Goal: Information Seeking & Learning: Learn about a topic

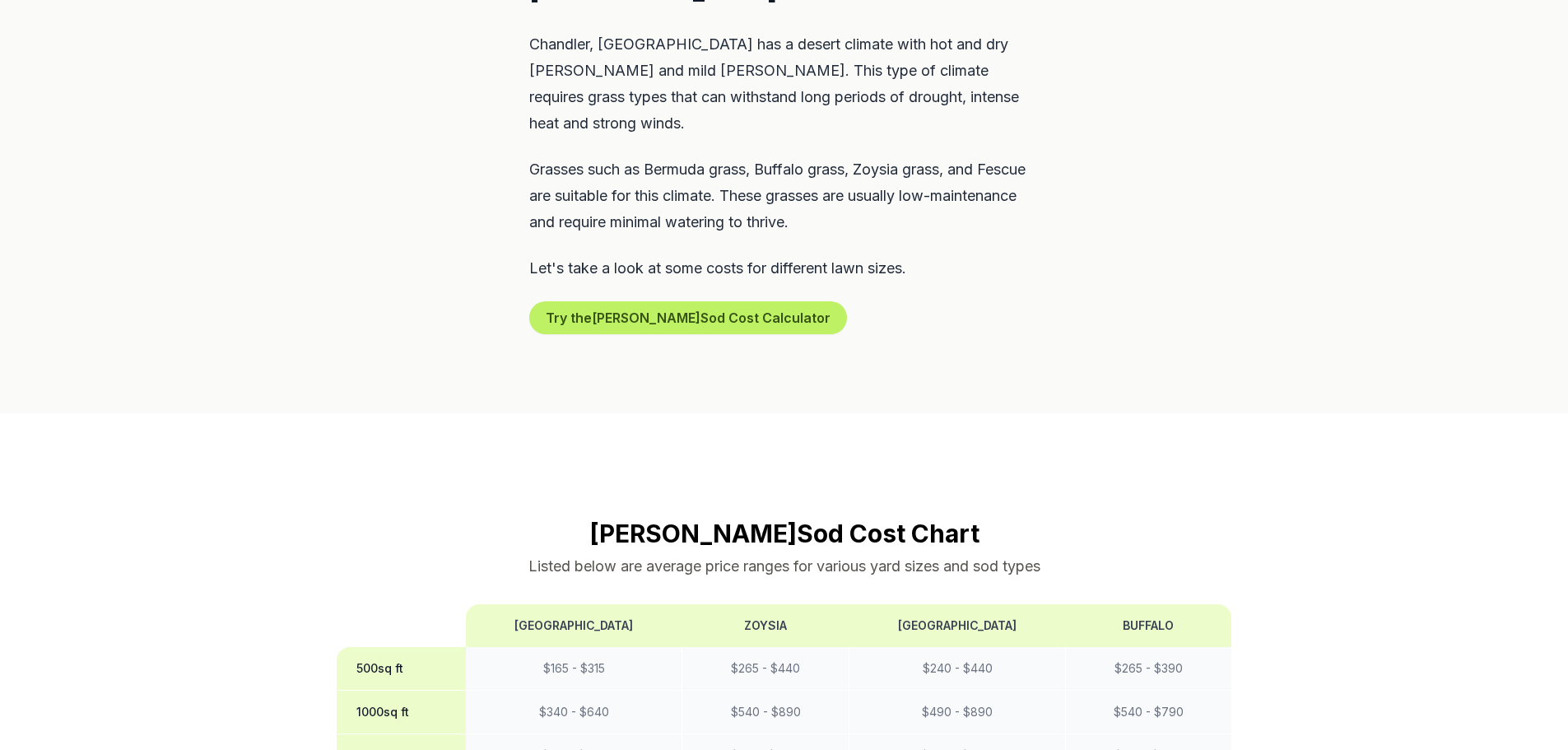
scroll to position [1071, 0]
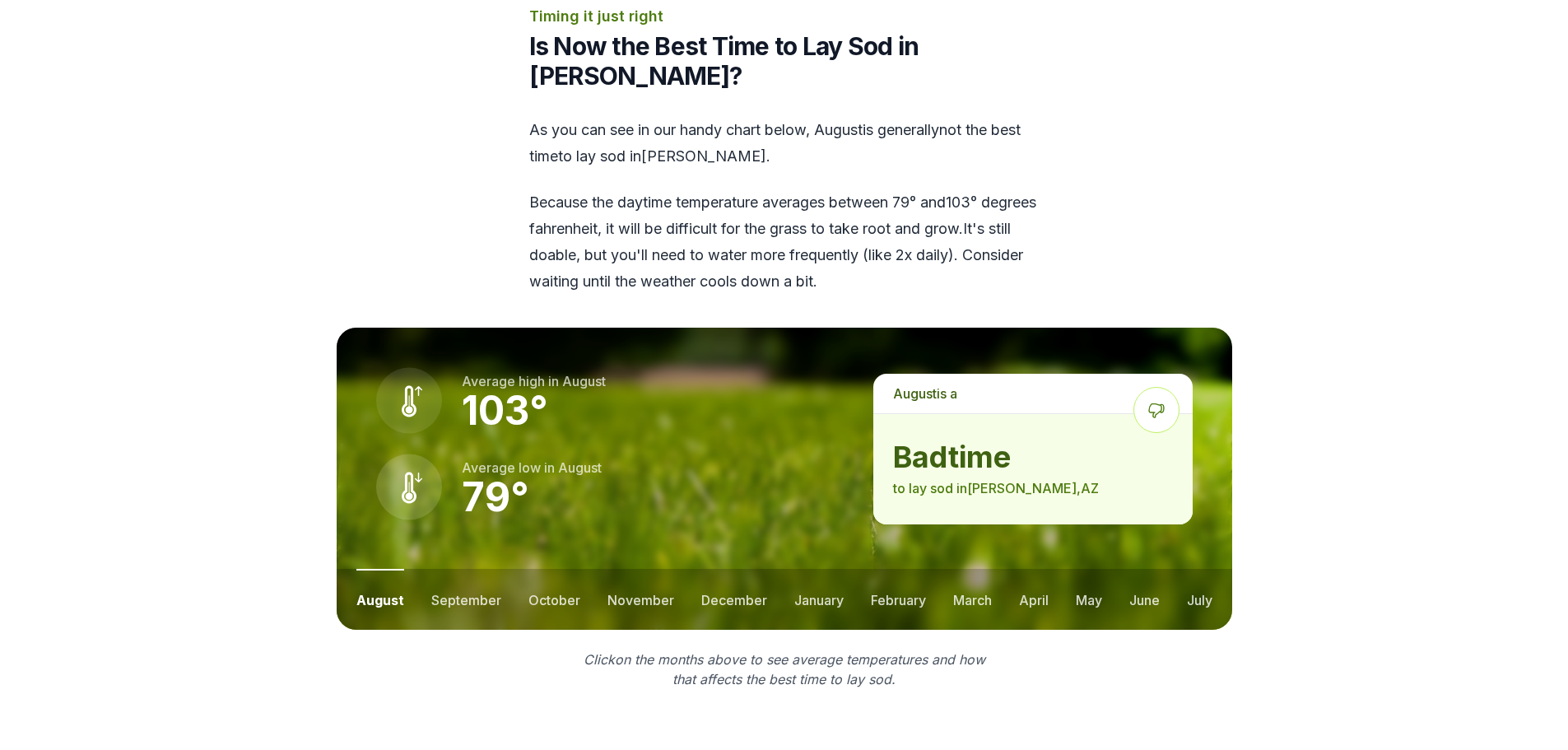
scroll to position [1977, 0]
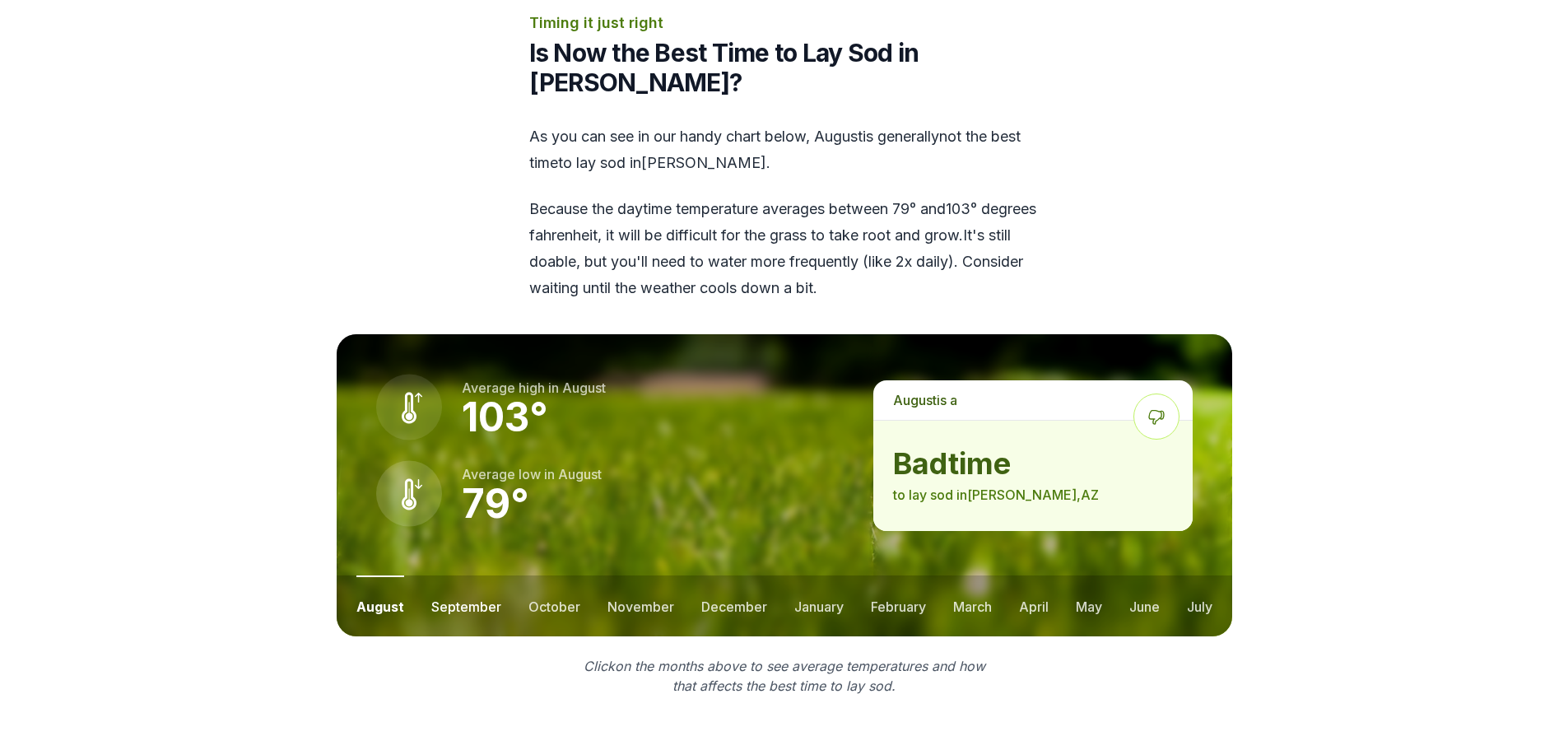
click at [453, 576] on button "september" at bounding box center [466, 607] width 70 height 61
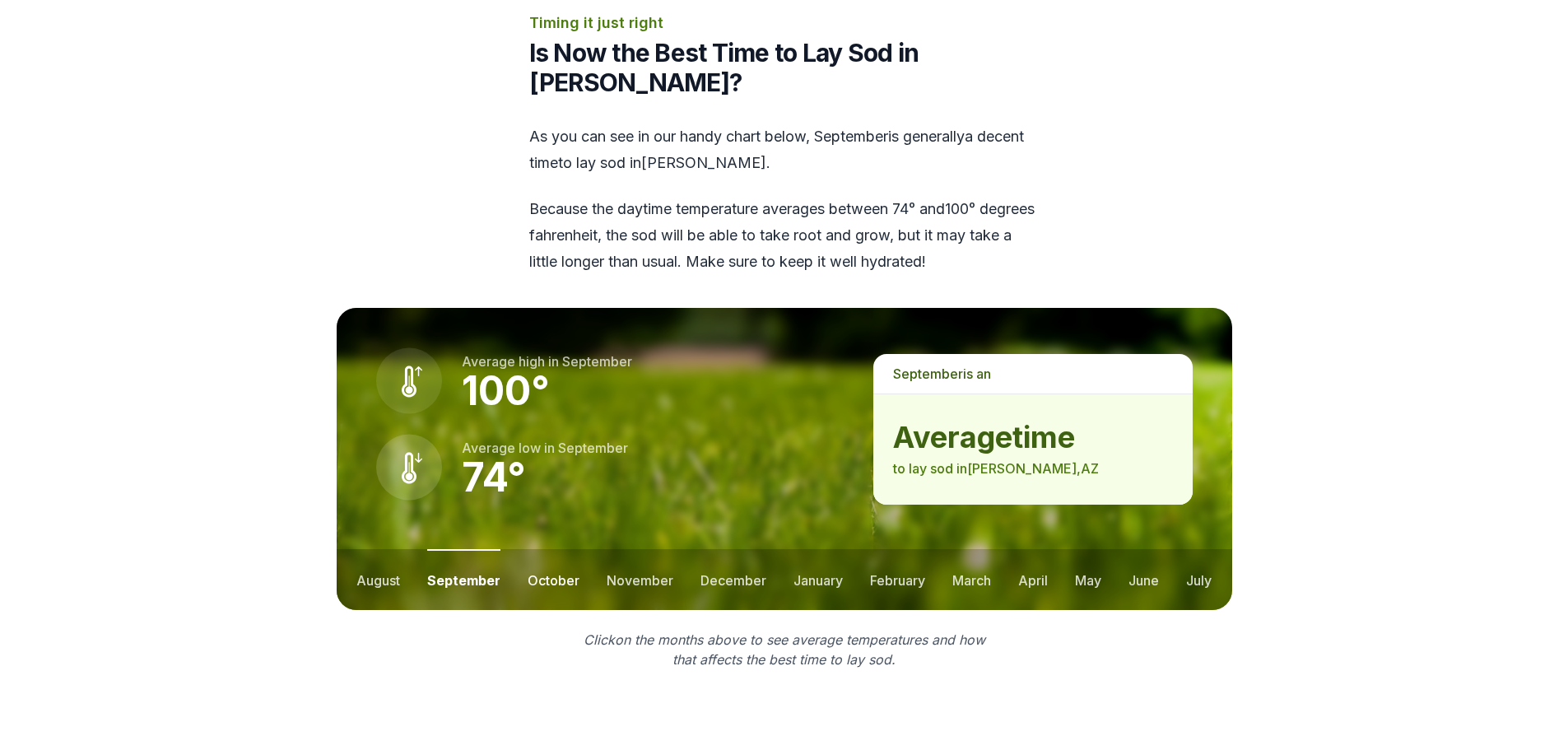
click at [561, 549] on button "october" at bounding box center [553, 580] width 52 height 61
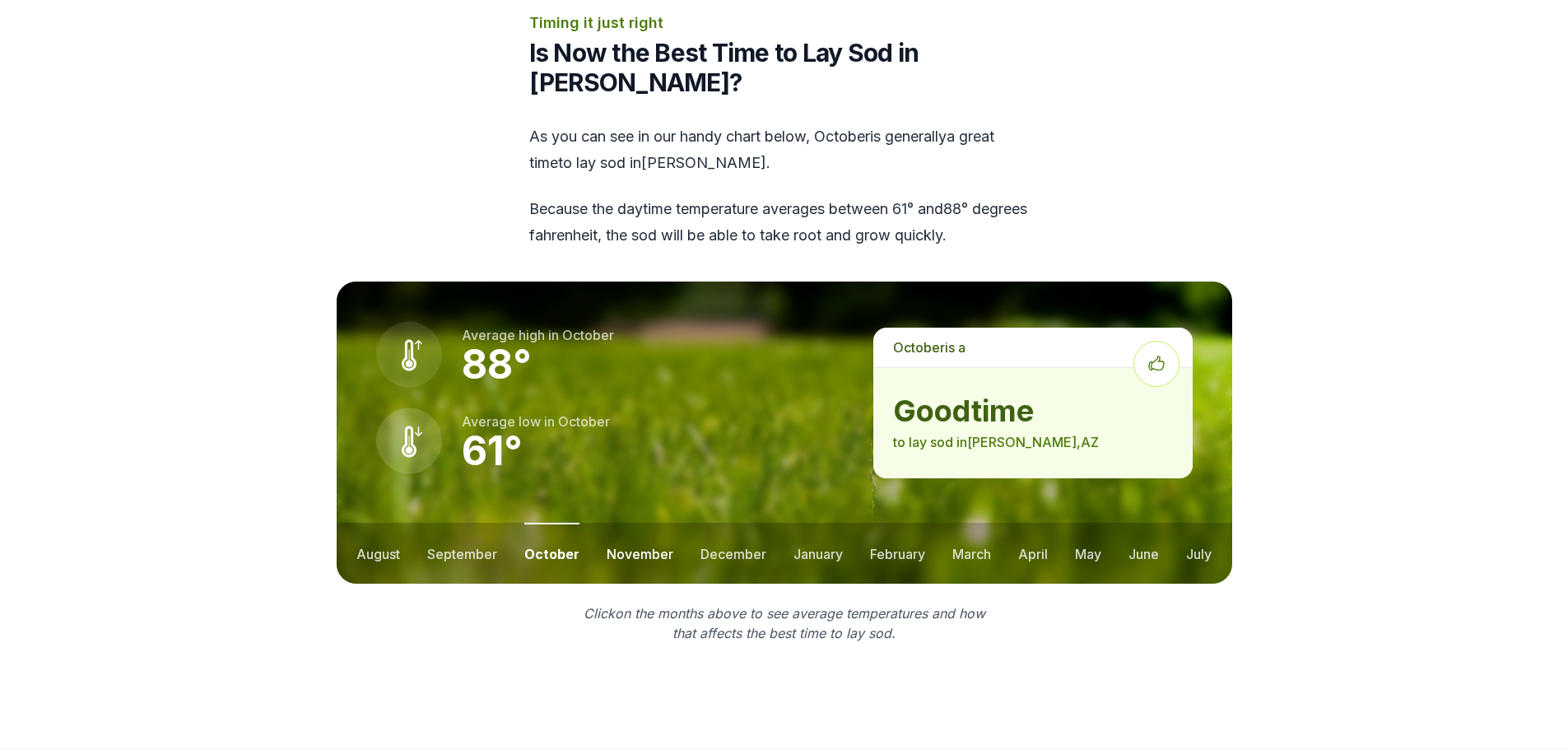
click at [662, 523] on button "november" at bounding box center [639, 554] width 66 height 61
click at [717, 523] on button "december" at bounding box center [732, 554] width 65 height 61
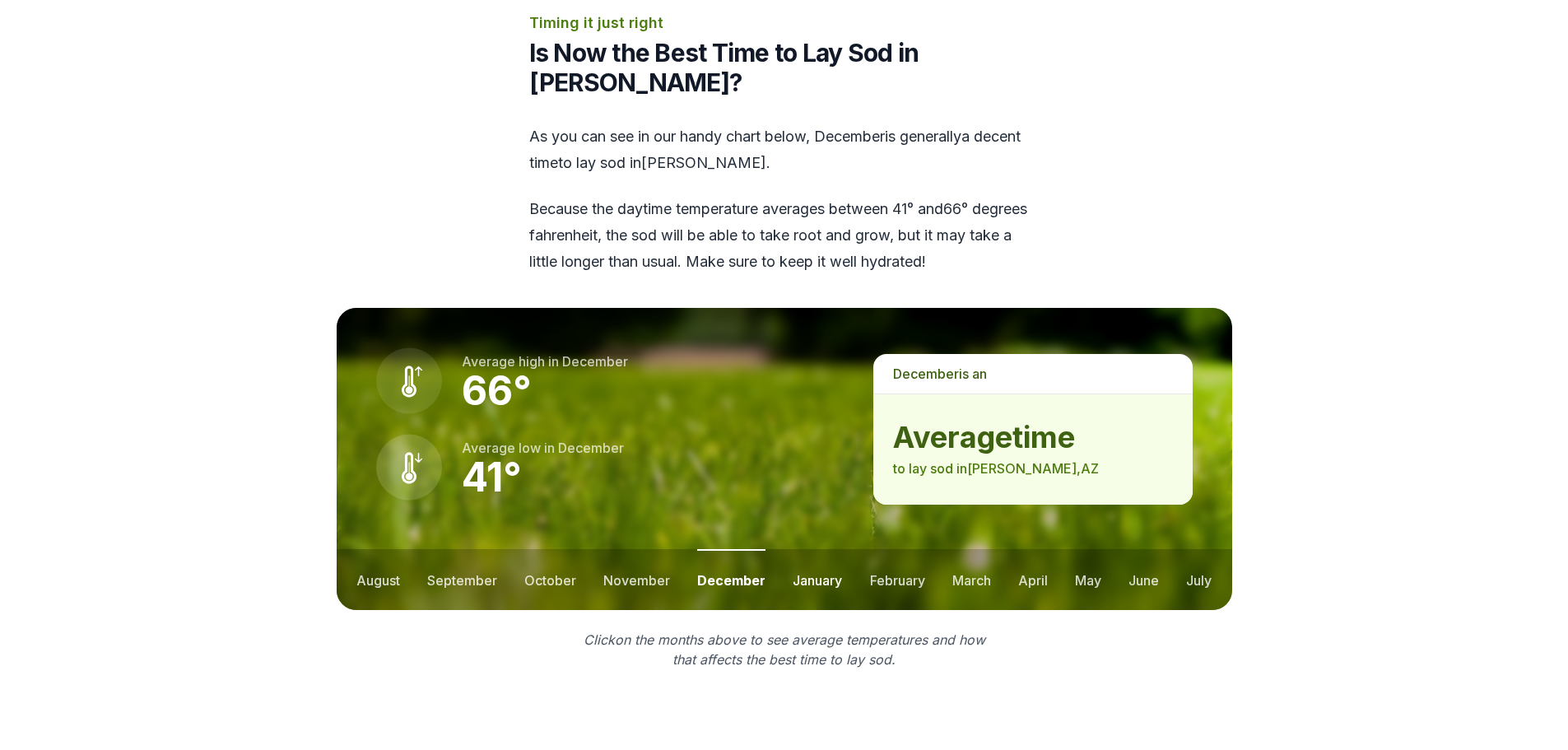
click at [827, 549] on button "january" at bounding box center [818, 580] width 50 height 61
click at [912, 549] on button "february" at bounding box center [898, 580] width 55 height 61
click at [984, 549] on button "march" at bounding box center [972, 580] width 39 height 61
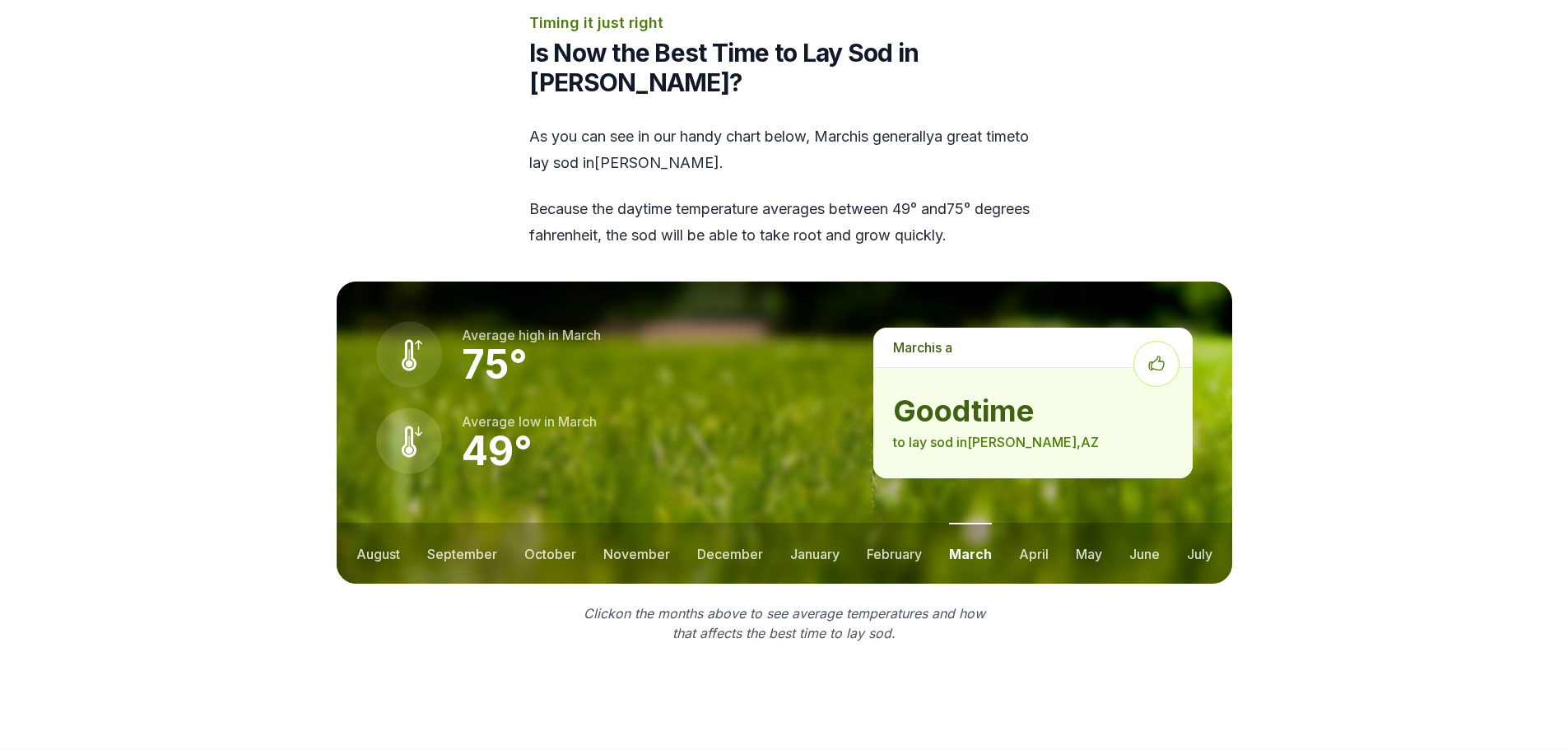
click at [1059, 523] on ul "august september october november december january february march april may jun…" at bounding box center [784, 554] width 895 height 61
click at [1036, 523] on button "april" at bounding box center [1034, 554] width 30 height 61
click at [1102, 523] on ul "august september october november december january february march april may jun…" at bounding box center [784, 554] width 895 height 61
click at [1095, 523] on button "may" at bounding box center [1088, 554] width 27 height 61
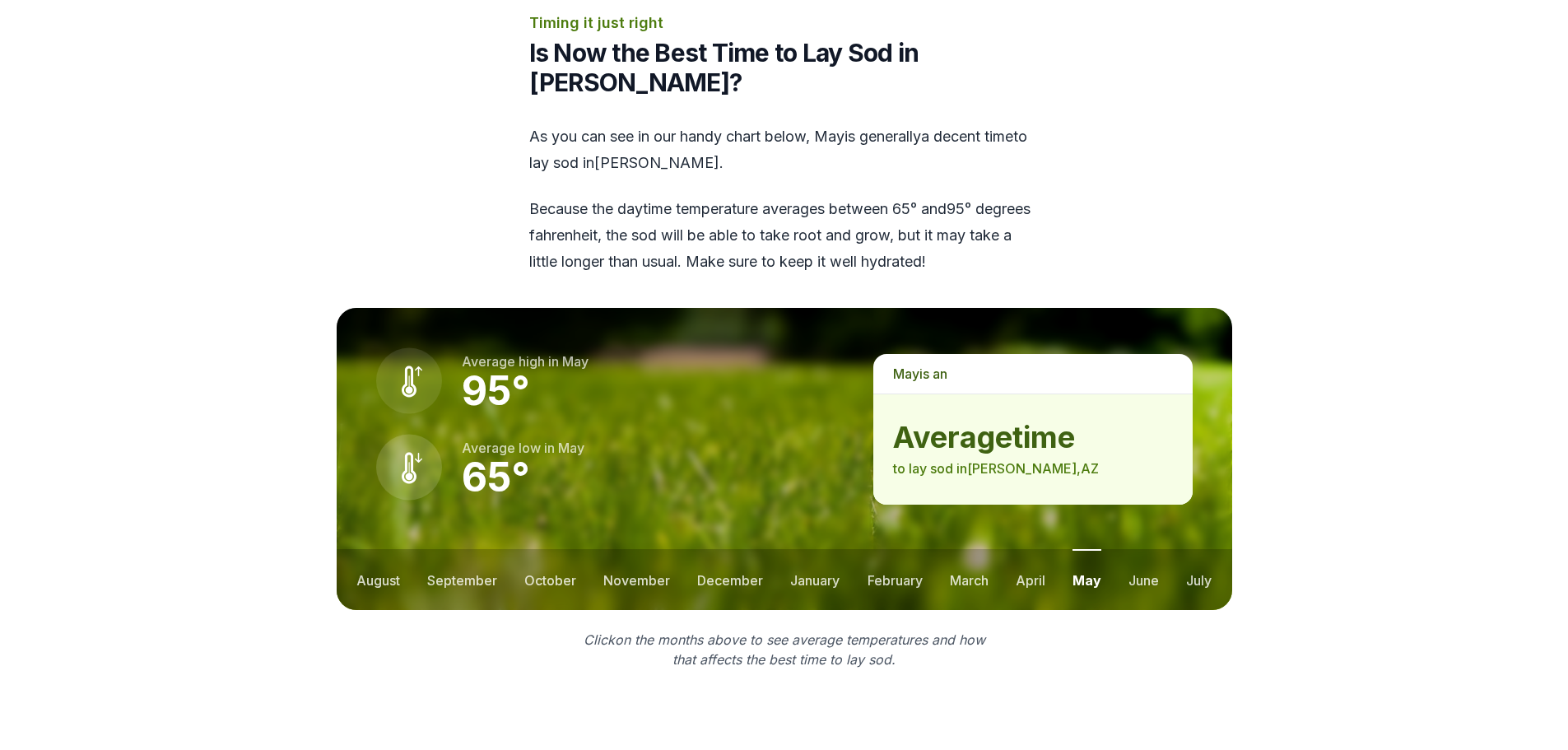
click at [1162, 549] on ul "august september october november december january february march april may jun…" at bounding box center [784, 580] width 895 height 61
click at [1145, 549] on button "june" at bounding box center [1143, 580] width 31 height 61
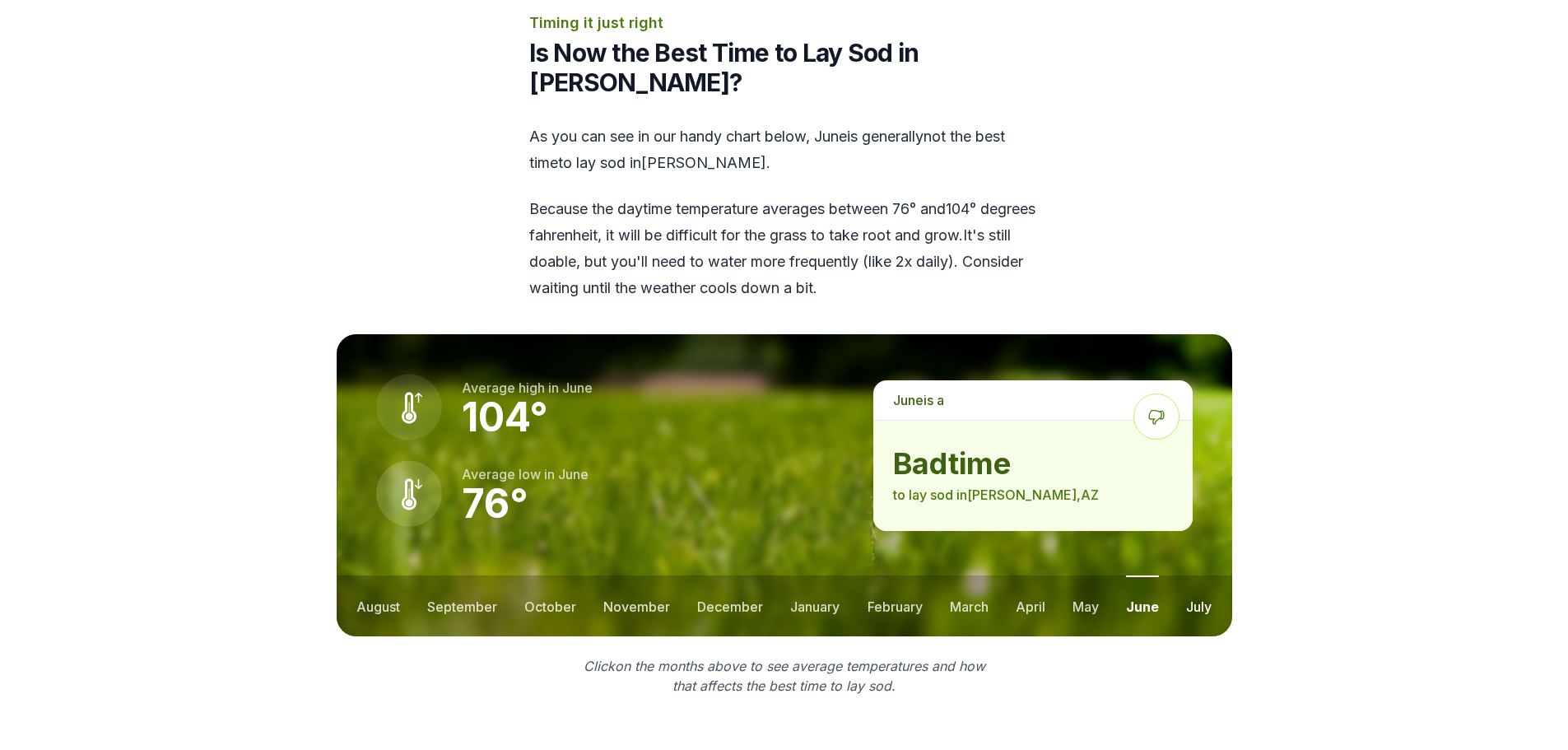
click at [1207, 576] on button "july" at bounding box center [1199, 607] width 26 height 61
click at [1035, 576] on button "april" at bounding box center [1030, 607] width 30 height 61
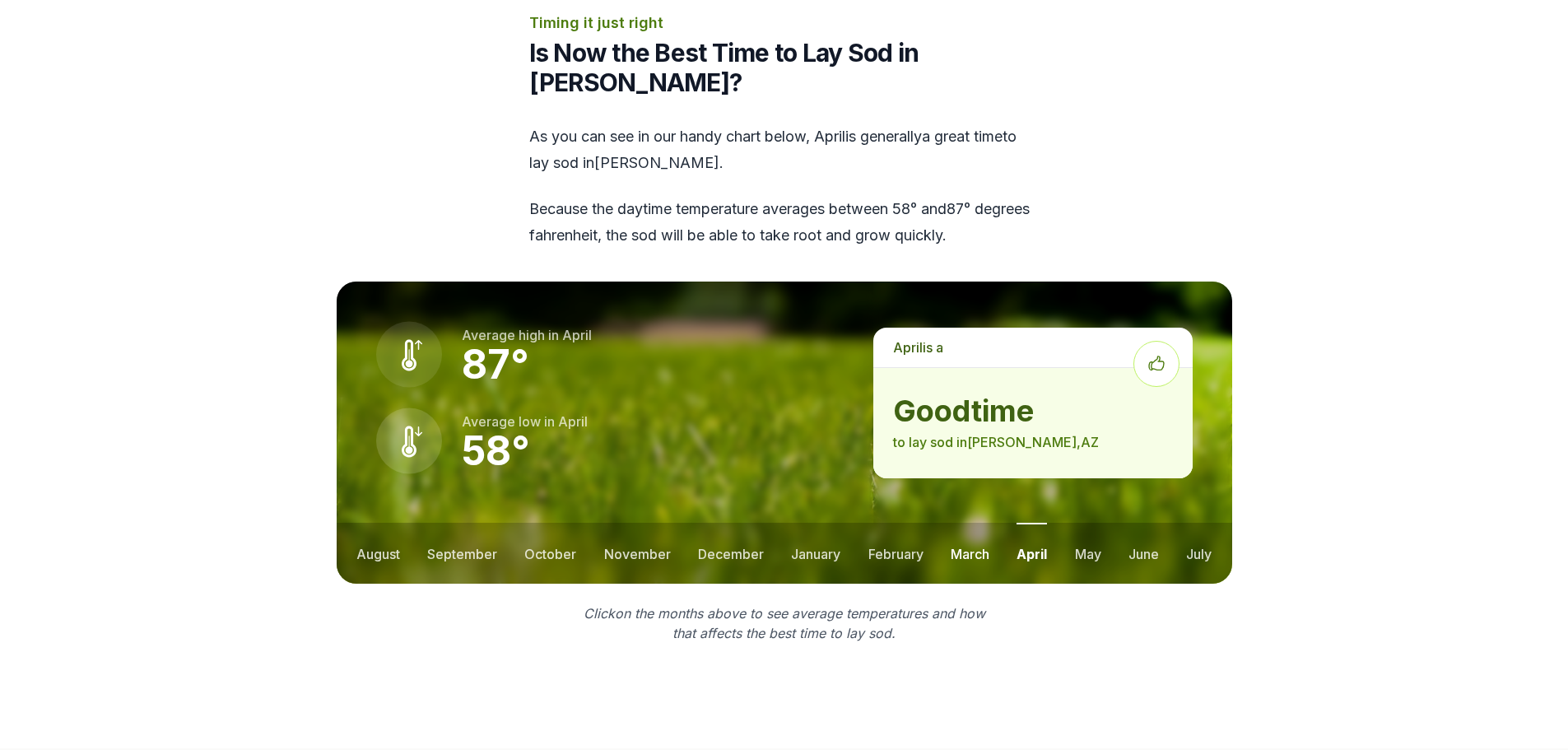
click at [967, 523] on button "march" at bounding box center [970, 554] width 39 height 61
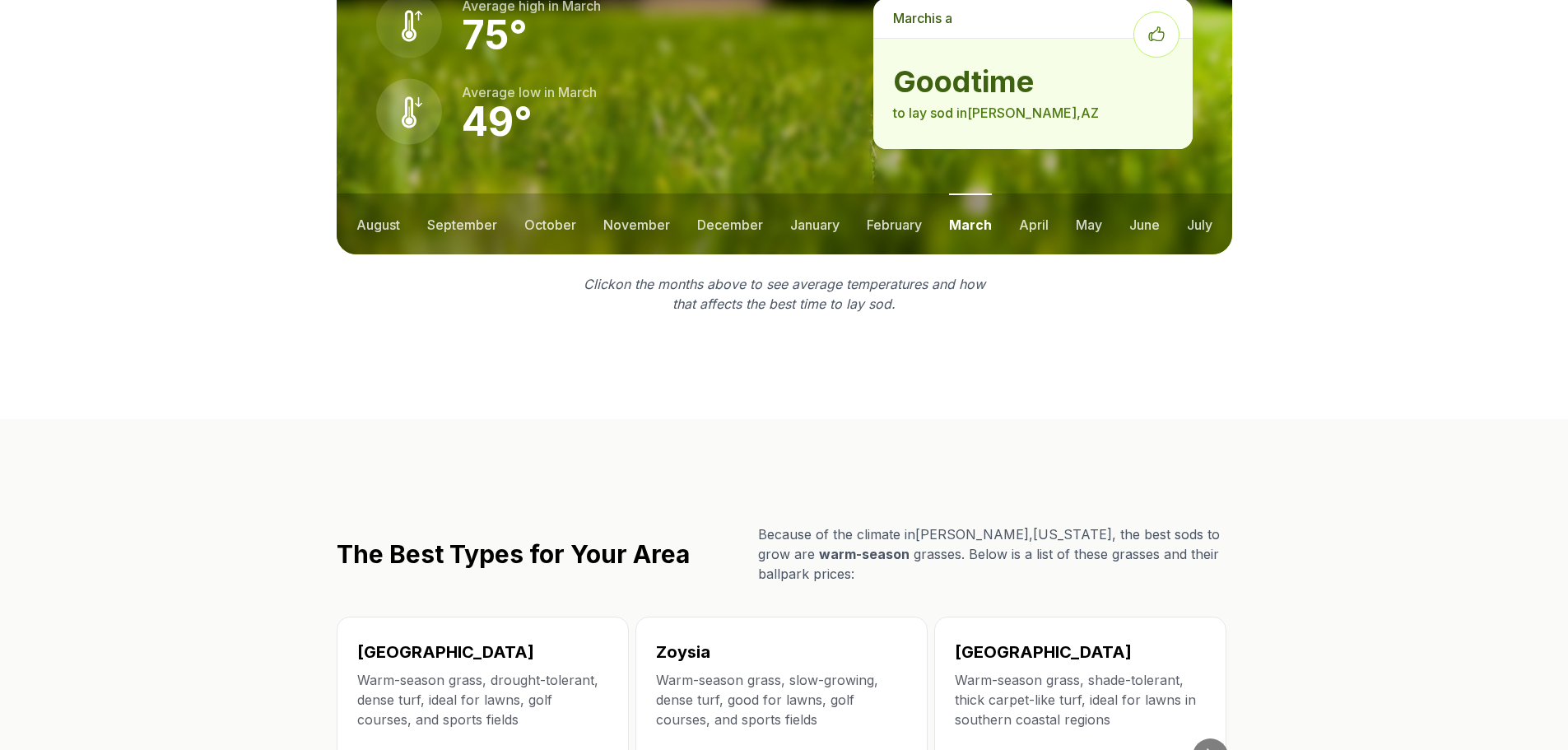
scroll to position [2635, 0]
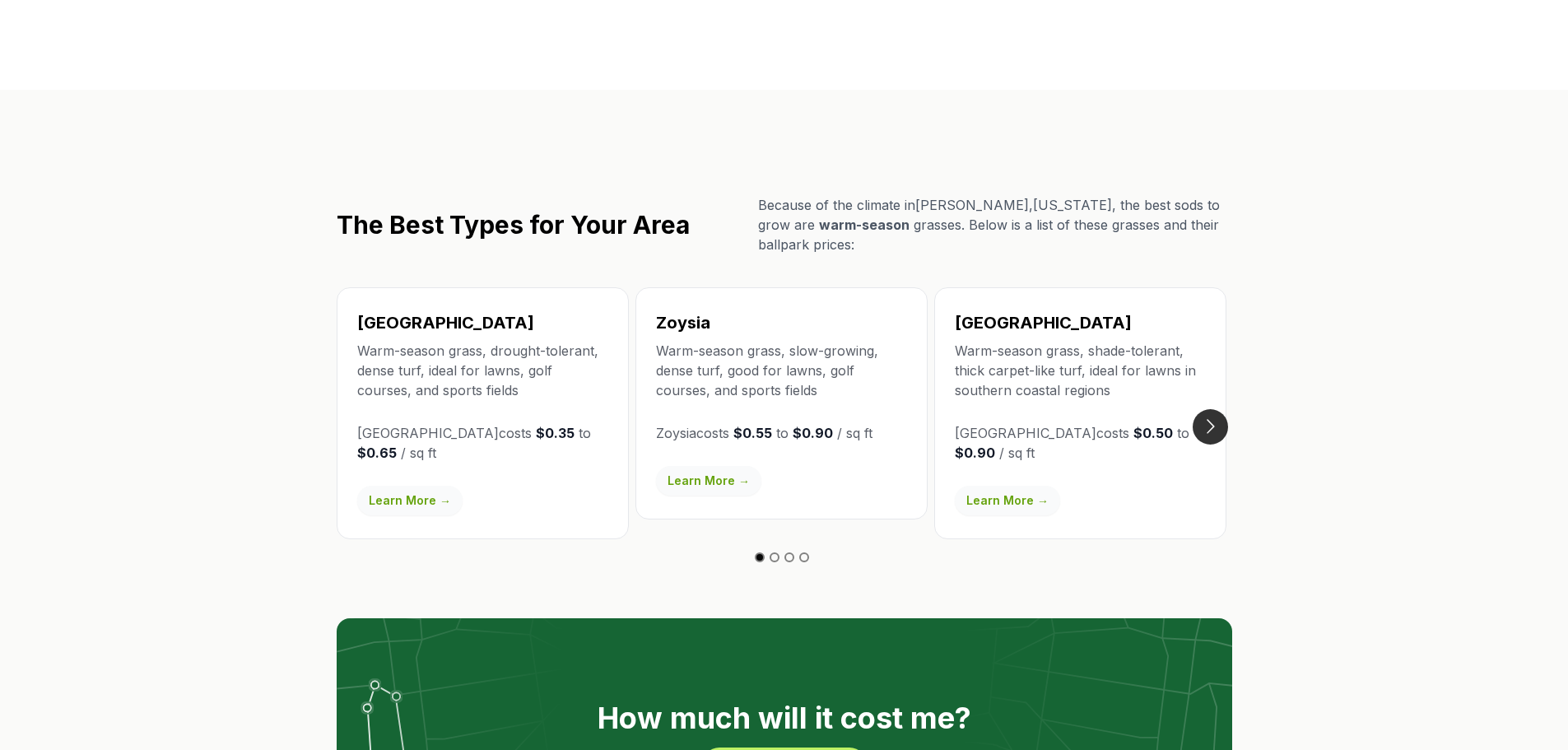
click at [1217, 409] on button "Go to next slide" at bounding box center [1210, 427] width 36 height 36
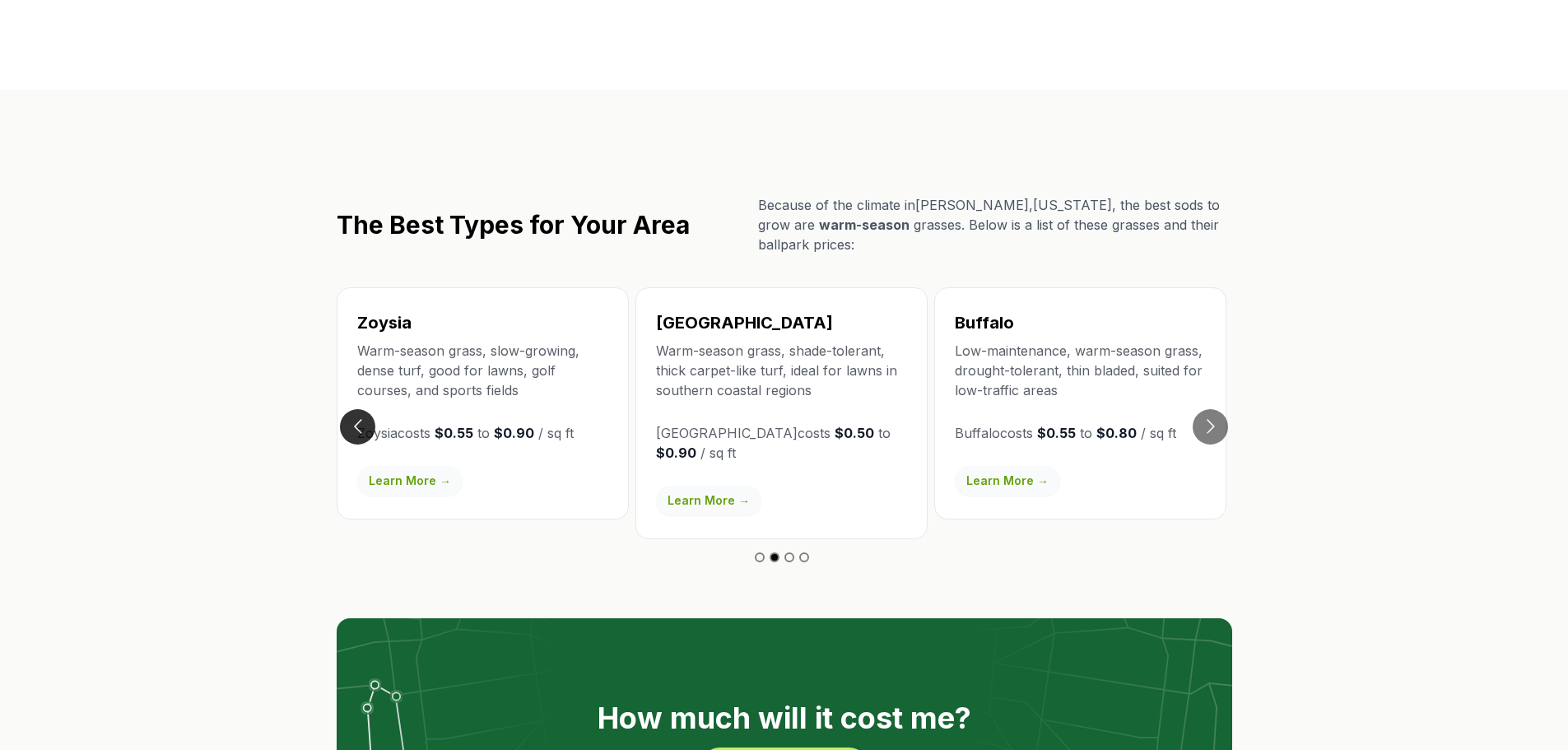
click at [349, 409] on button "Go to previous slide" at bounding box center [357, 427] width 36 height 36
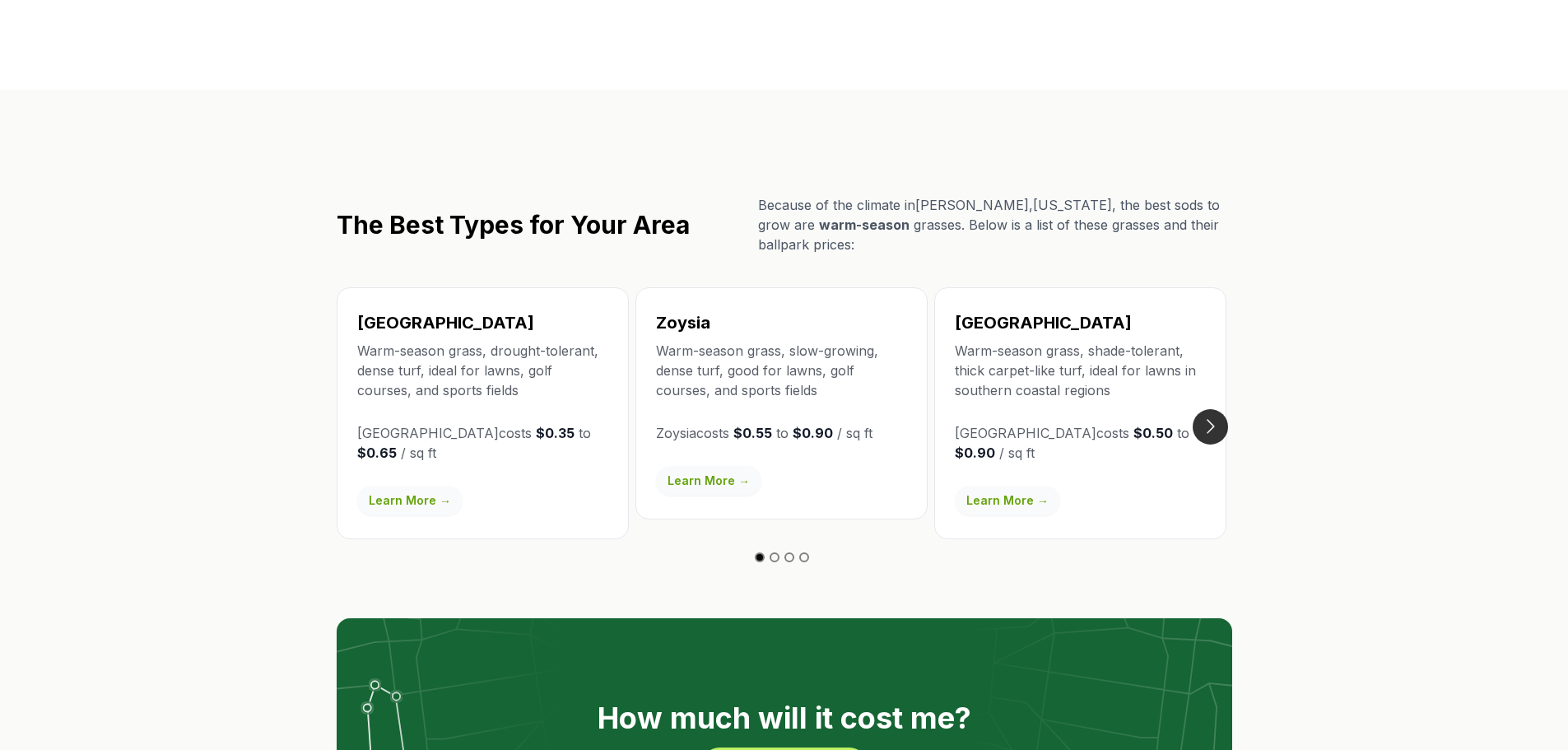
click at [1225, 409] on button "Go to next slide" at bounding box center [1210, 427] width 36 height 36
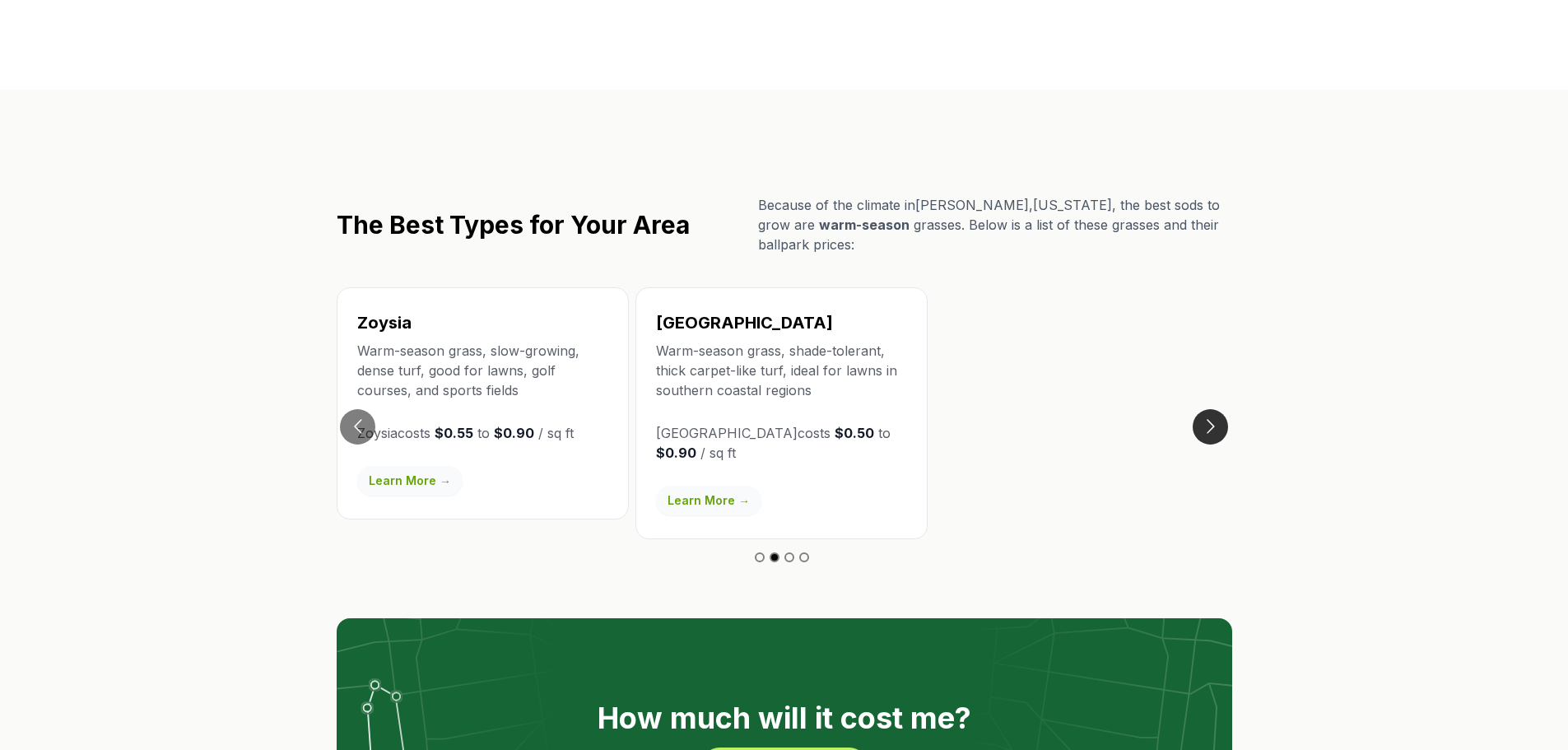
click at [1210, 409] on button "Go to next slide" at bounding box center [1210, 427] width 36 height 36
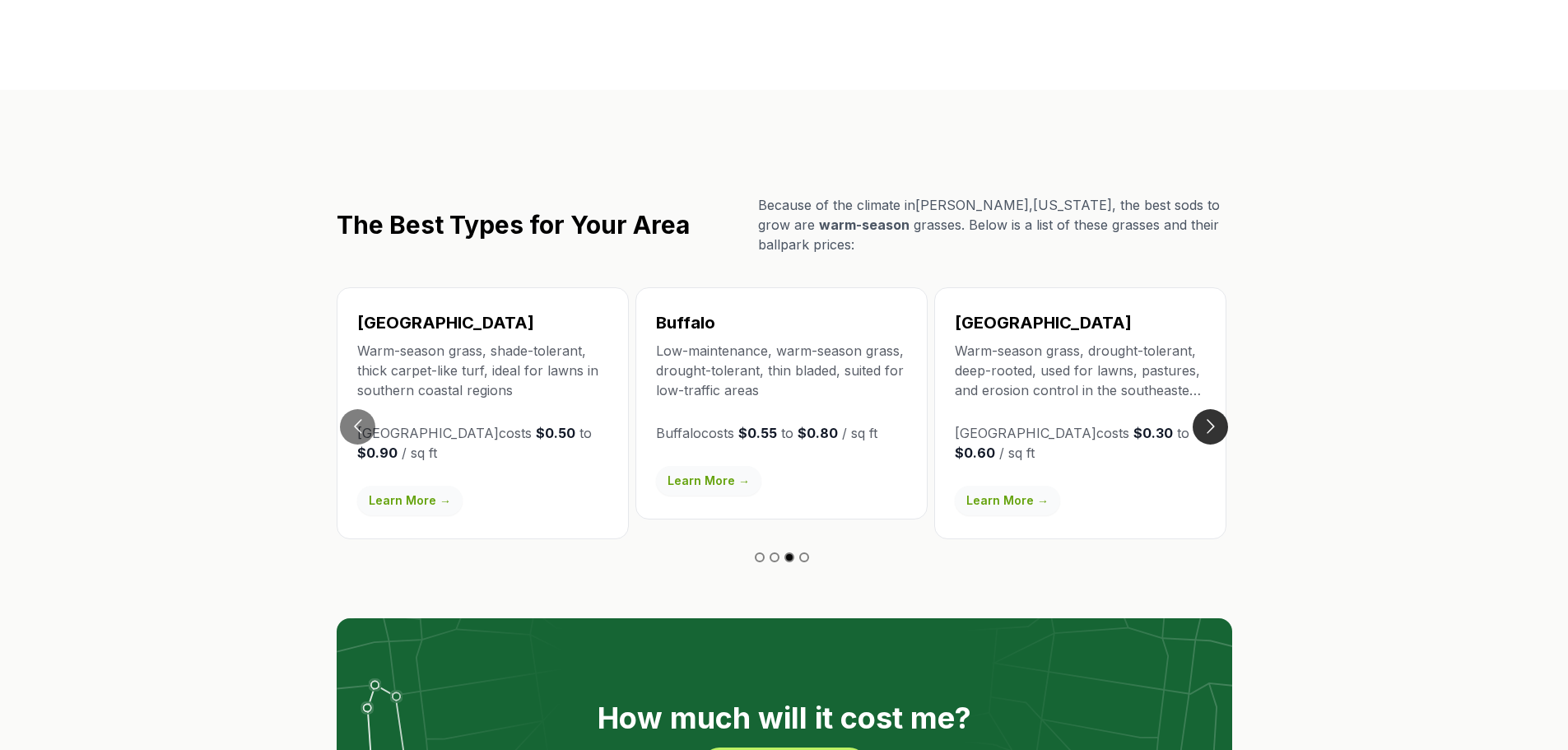
click at [1210, 409] on button "Go to next slide" at bounding box center [1210, 427] width 36 height 36
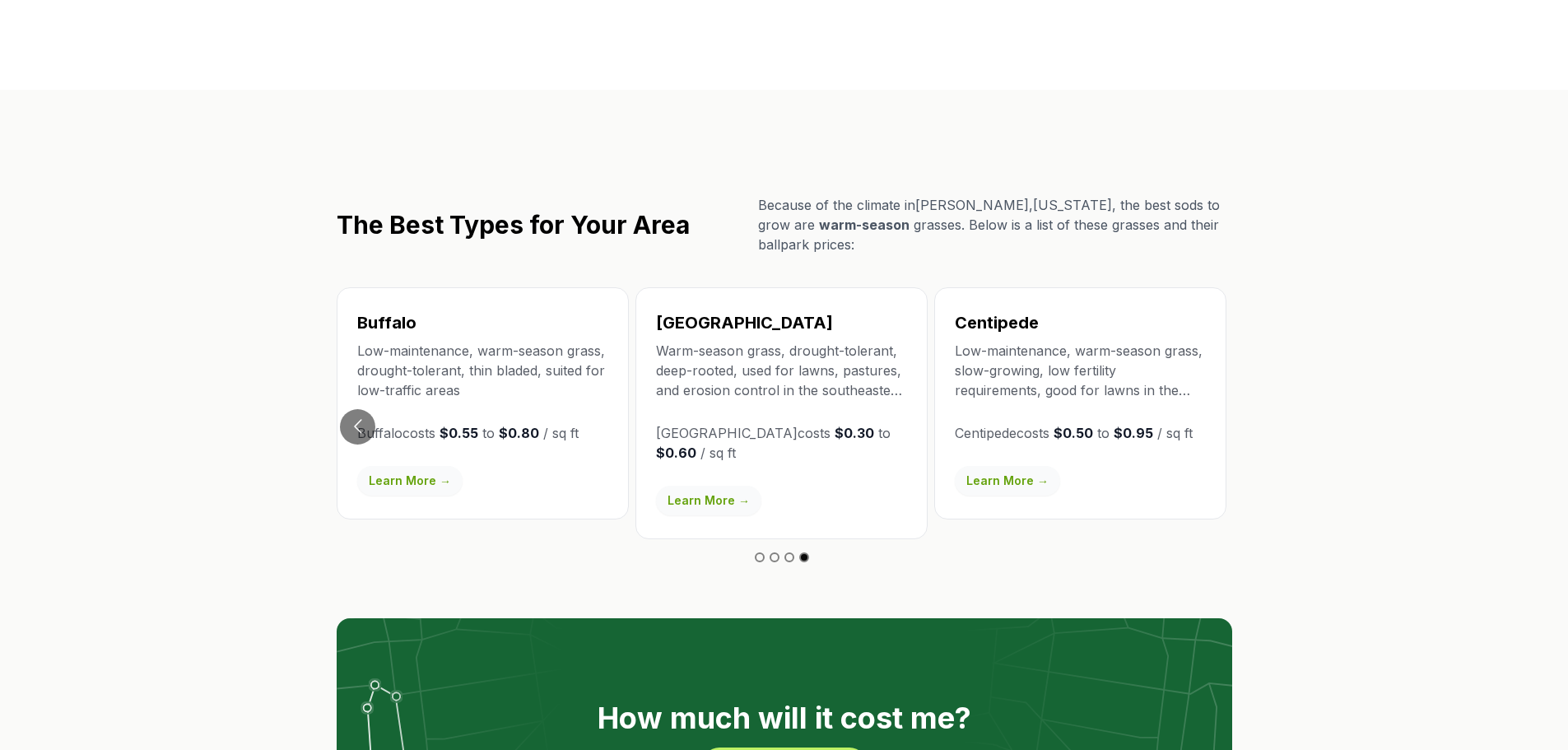
click at [338, 375] on div "Buffalo Low-maintenance, warm-season grass, drought-tolerant, thin bladed, suit…" at bounding box center [482, 404] width 292 height 232
click at [340, 409] on button "Go to previous slide" at bounding box center [357, 427] width 36 height 36
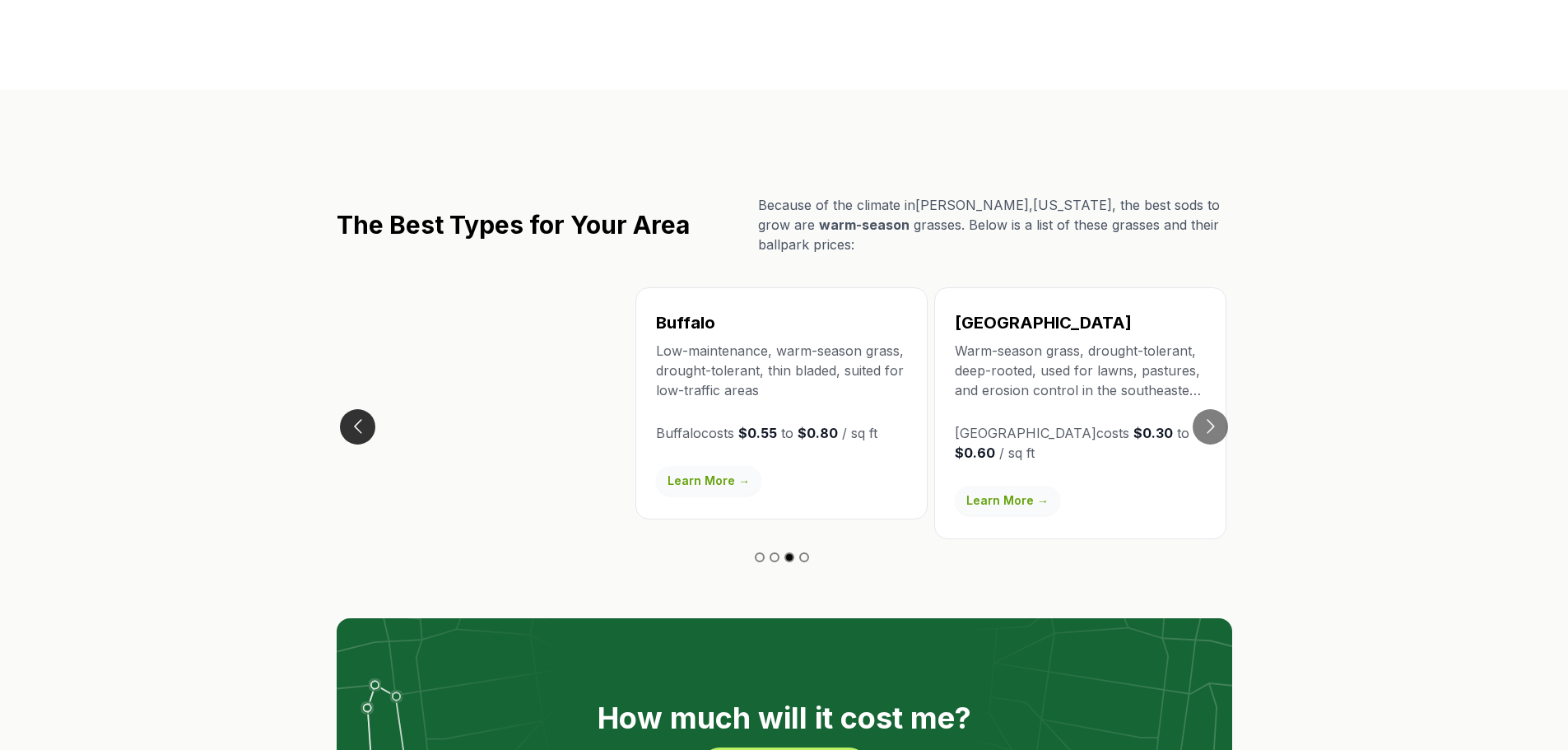
click at [346, 409] on button "Go to previous slide" at bounding box center [357, 427] width 36 height 36
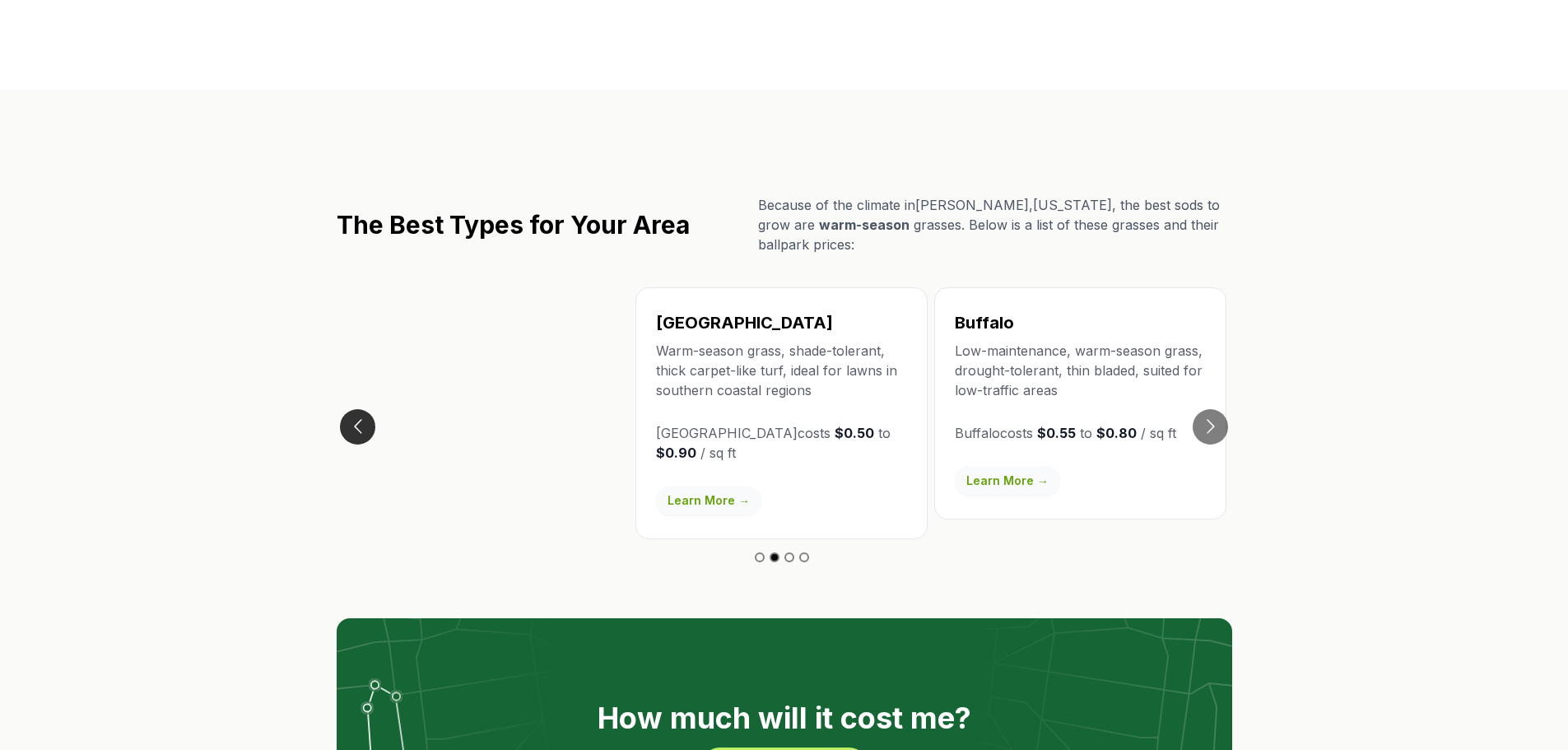
click at [346, 409] on button "Go to previous slide" at bounding box center [357, 427] width 36 height 36
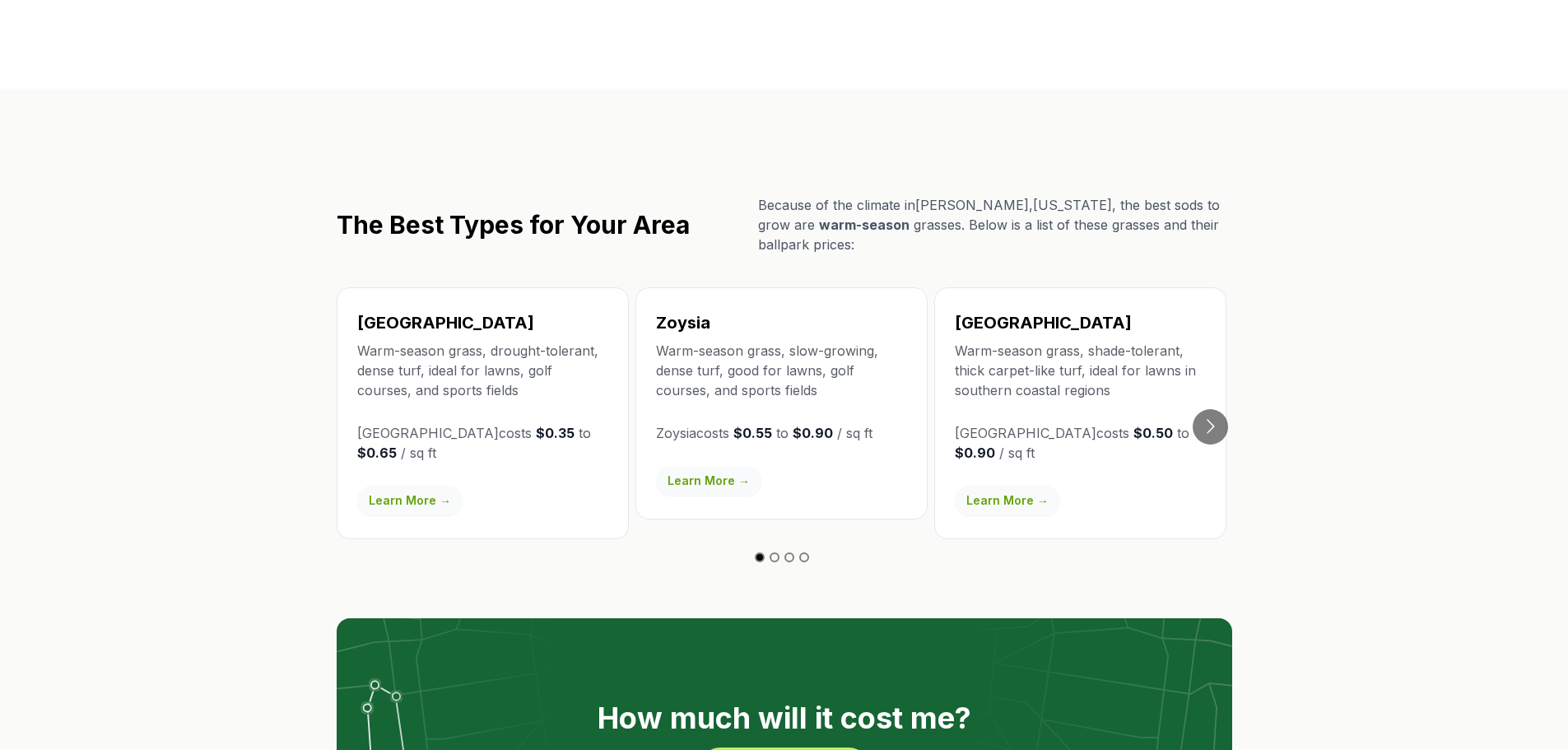
click at [678, 466] on link "Learn More →" at bounding box center [708, 481] width 105 height 30
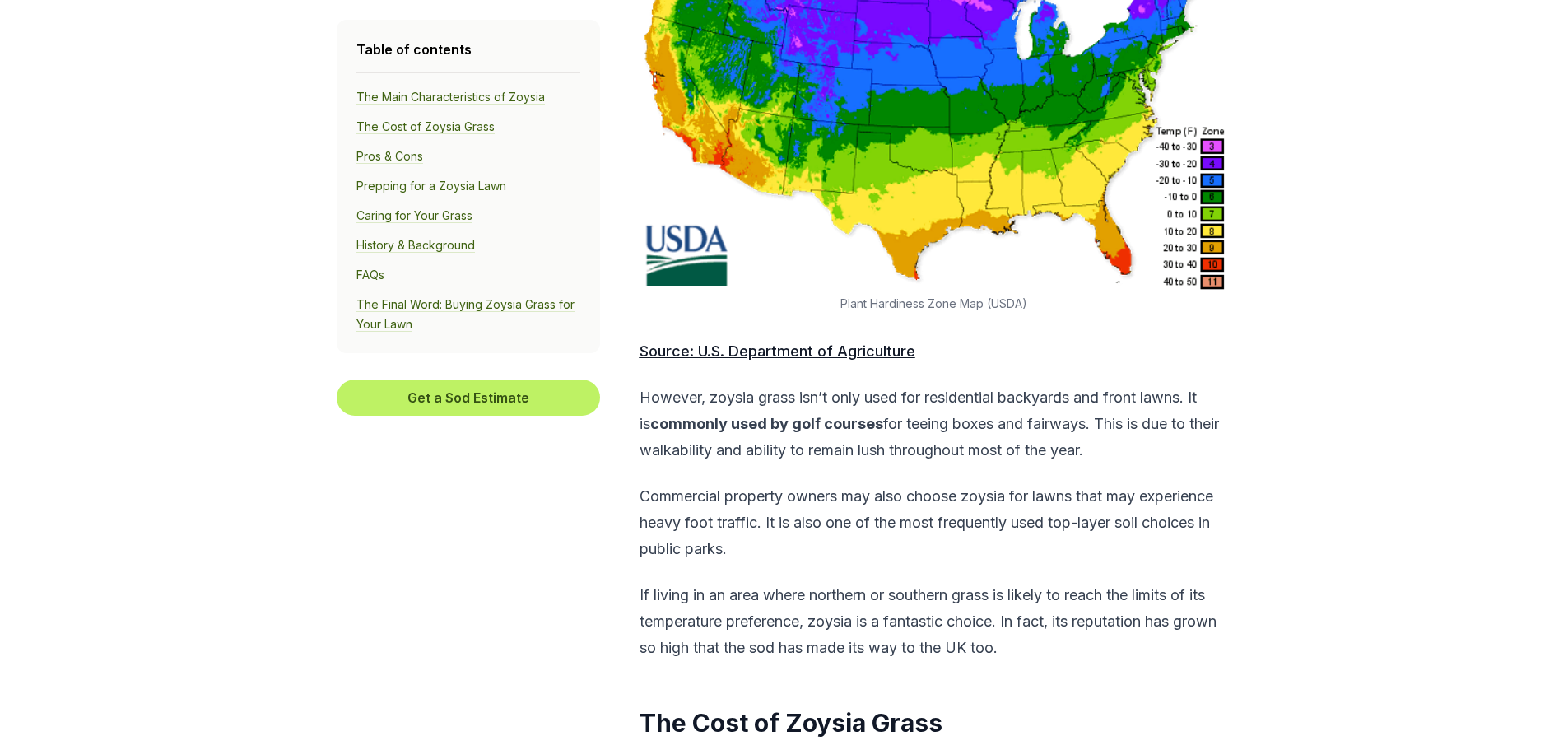
scroll to position [1812, 0]
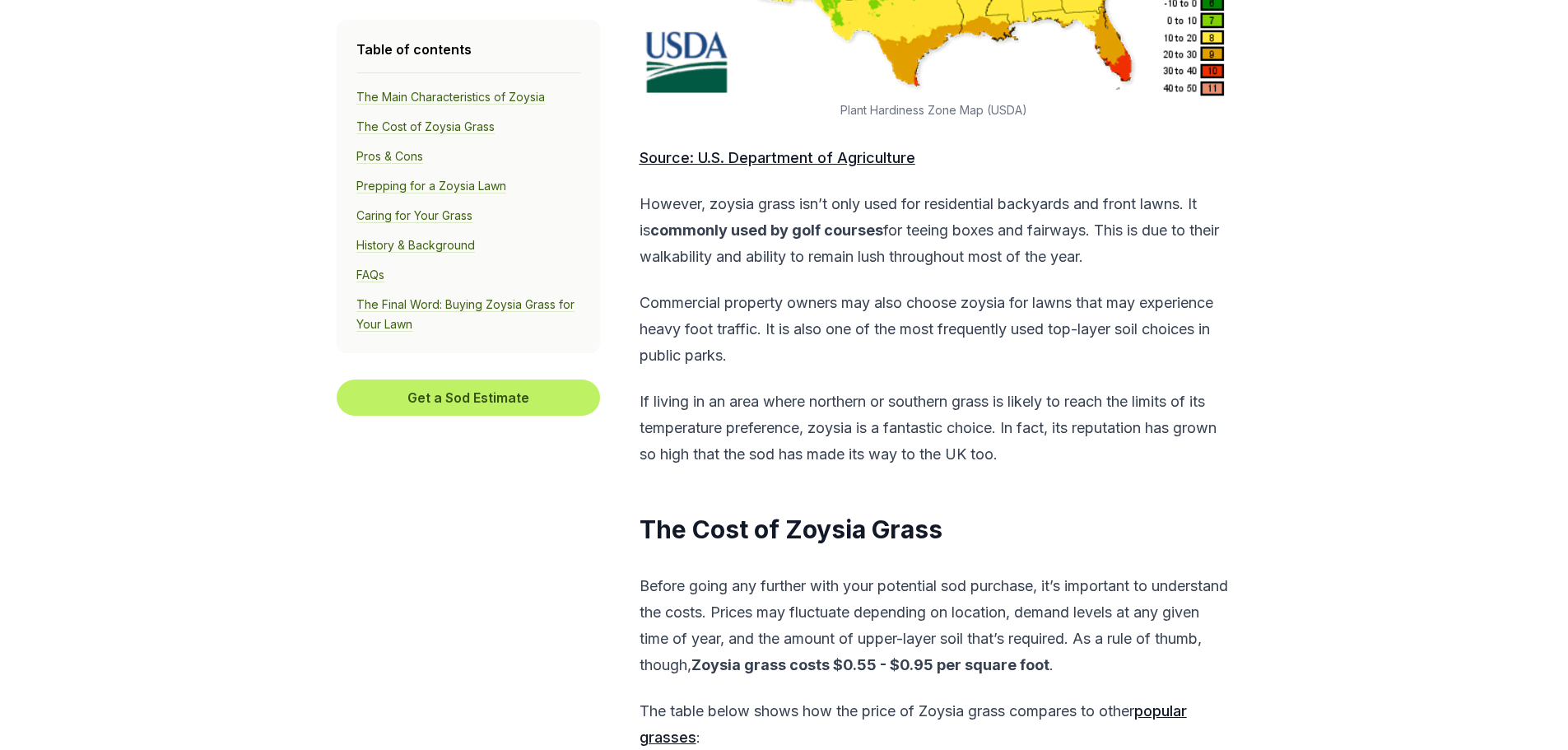
click at [815, 535] on h2 "The Cost of Zoysia Grass" at bounding box center [934, 530] width 588 height 33
copy h2 "Zoysia"
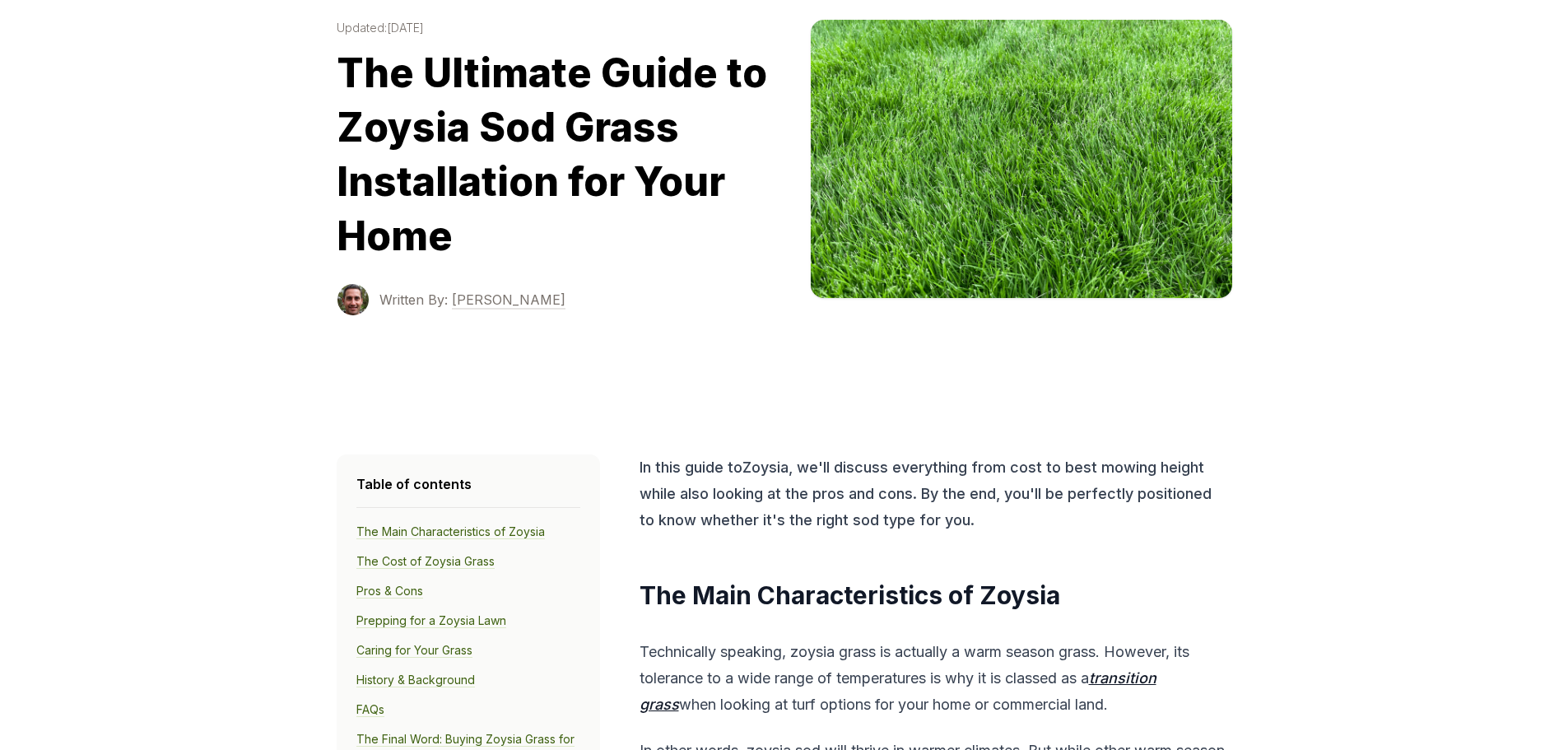
scroll to position [0, 0]
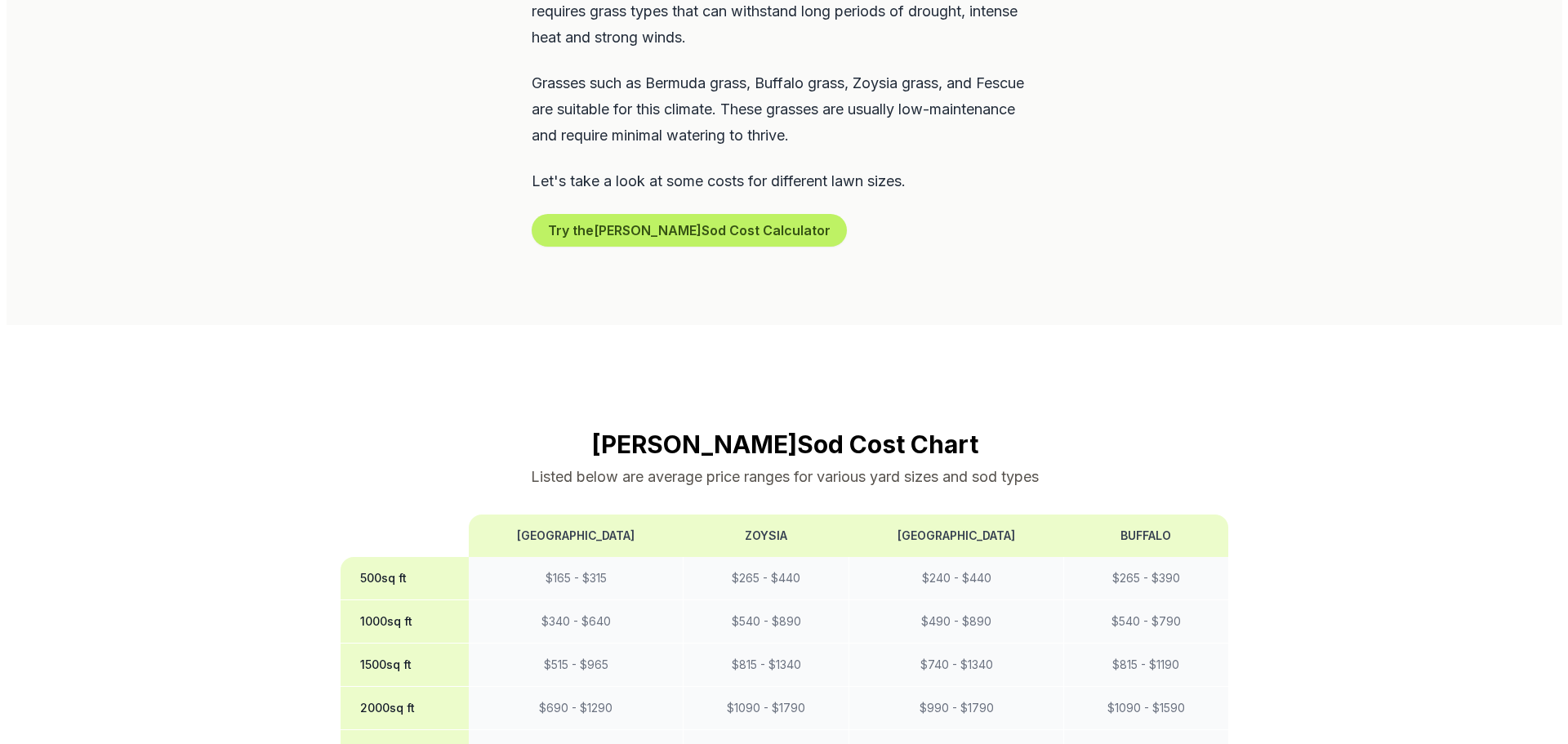
scroll to position [817, 0]
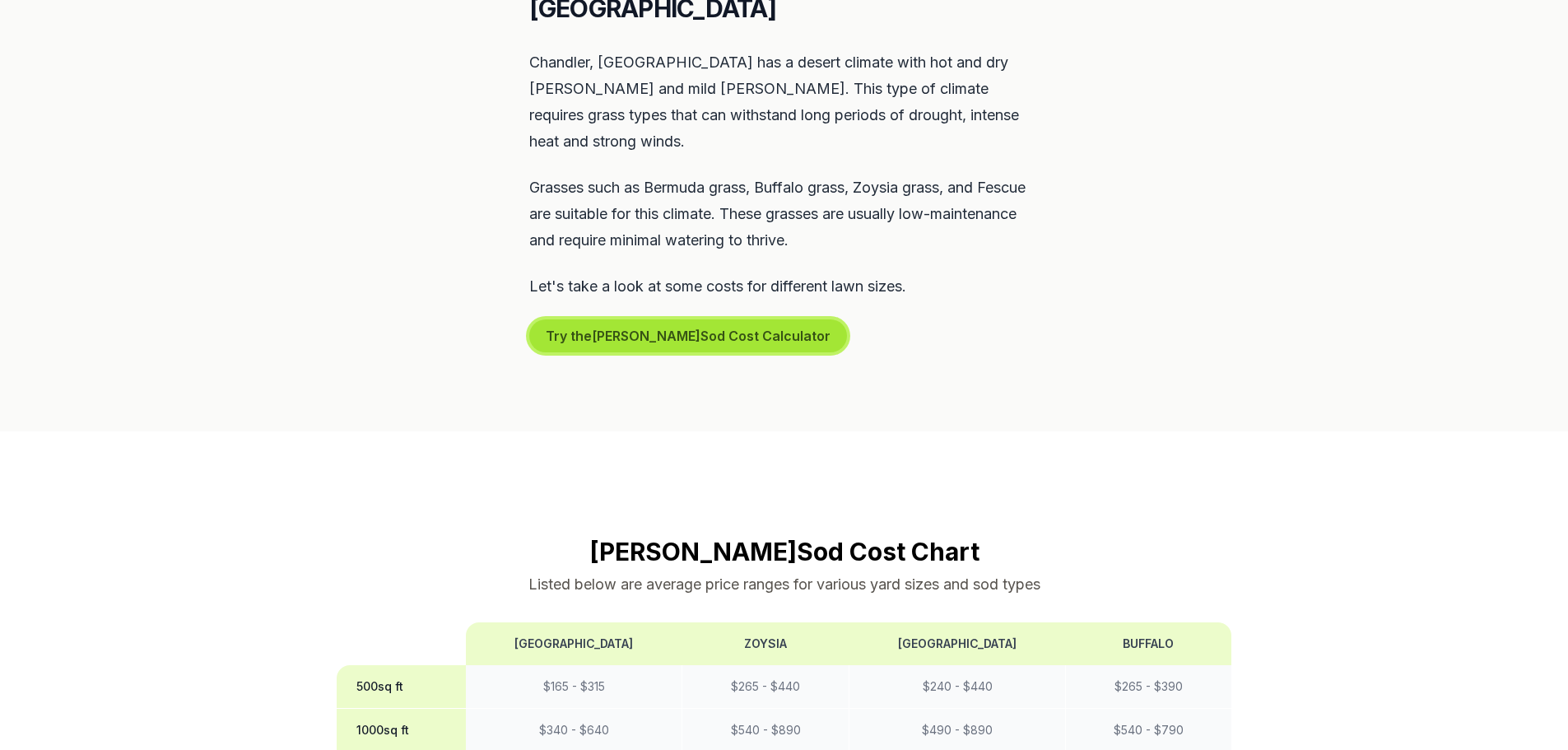
click at [686, 320] on button "Try the [PERSON_NAME] Sod Cost Calculator" at bounding box center [688, 336] width 318 height 33
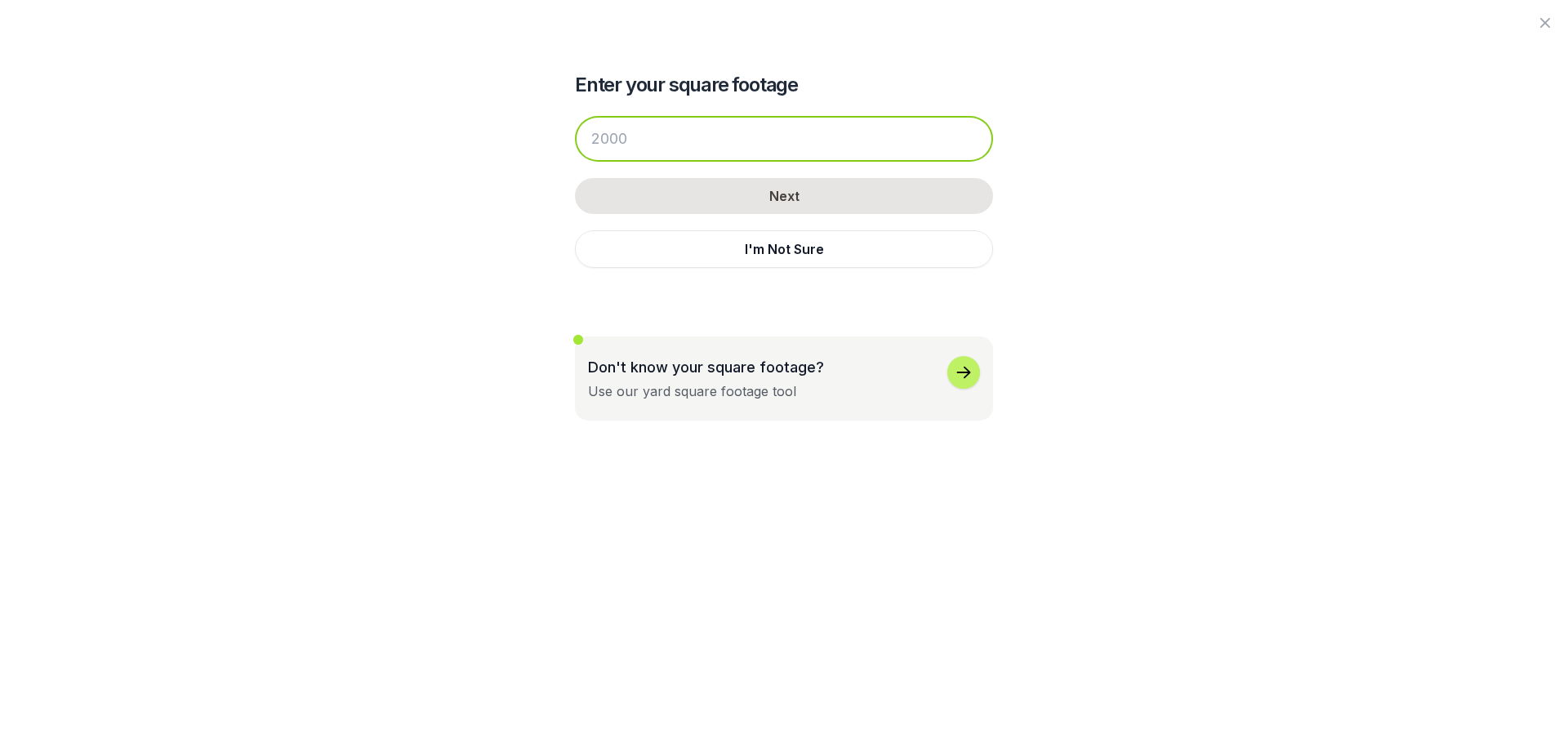
click at [712, 143] on input "number" at bounding box center [783, 139] width 418 height 46
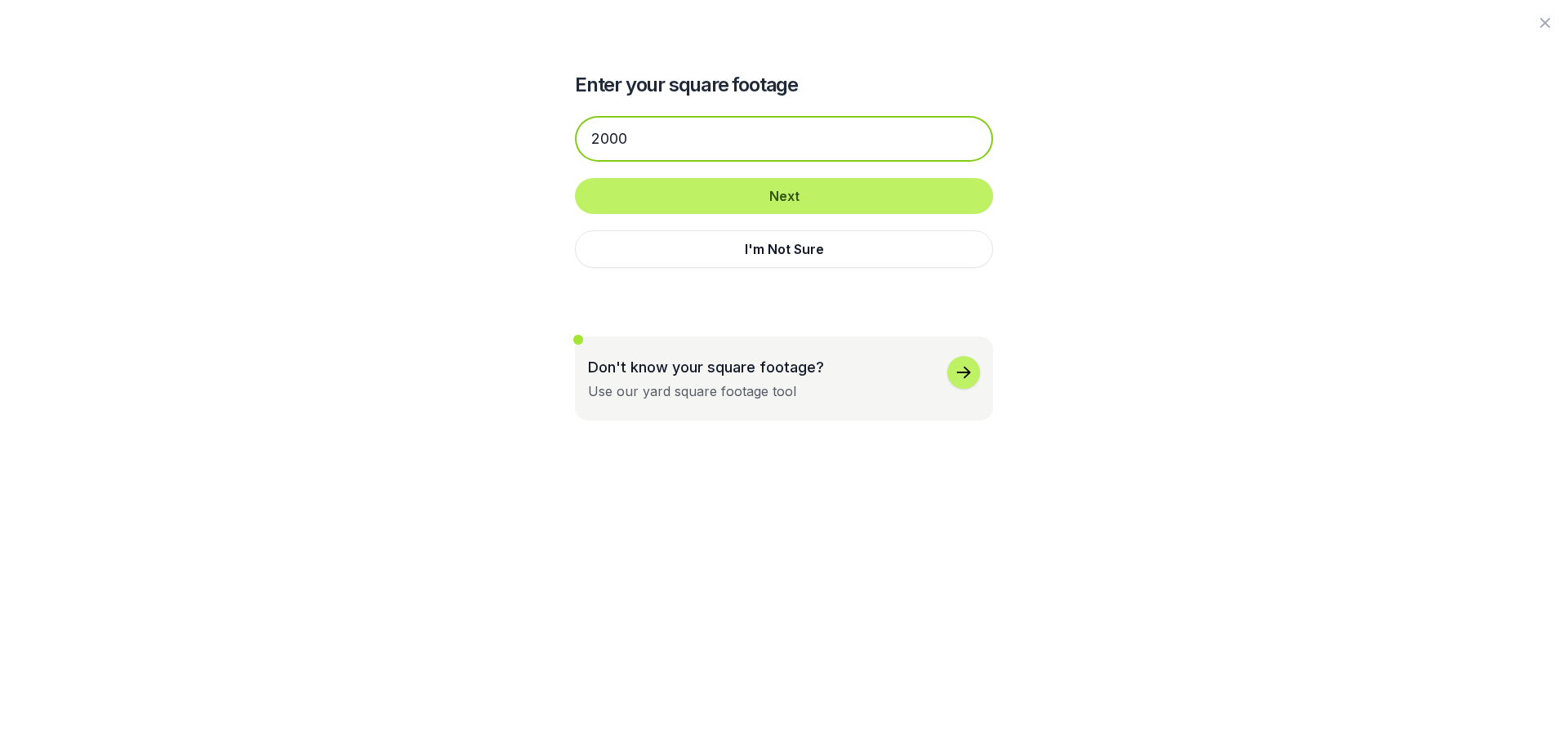
drag, startPoint x: 642, startPoint y: 141, endPoint x: 560, endPoint y: 140, distance: 82.0
click at [560, 140] on div "Enter your square footage 2000 Next I'm Not Sure Don't know your square footage…" at bounding box center [783, 210] width 888 height 421
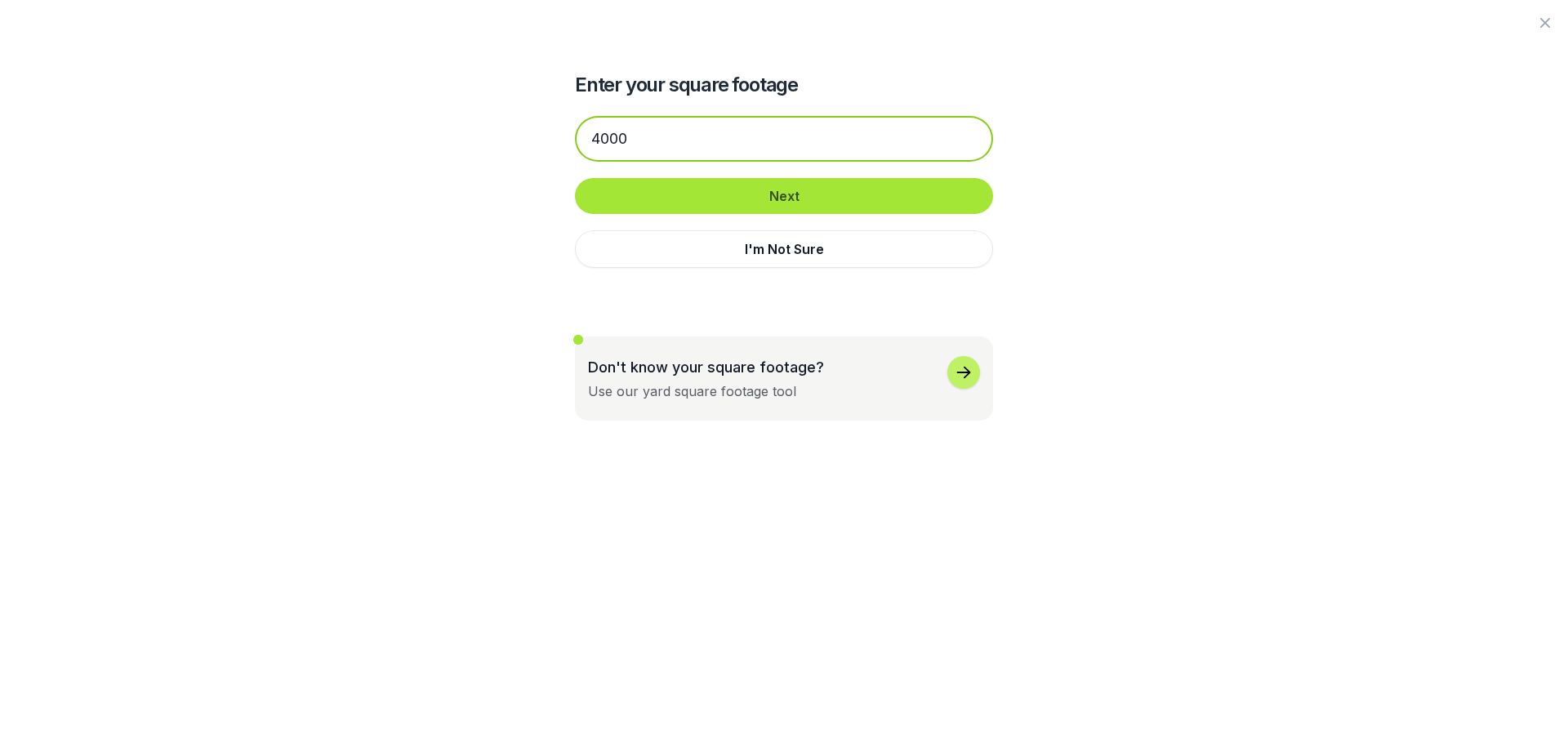
type input "4000"
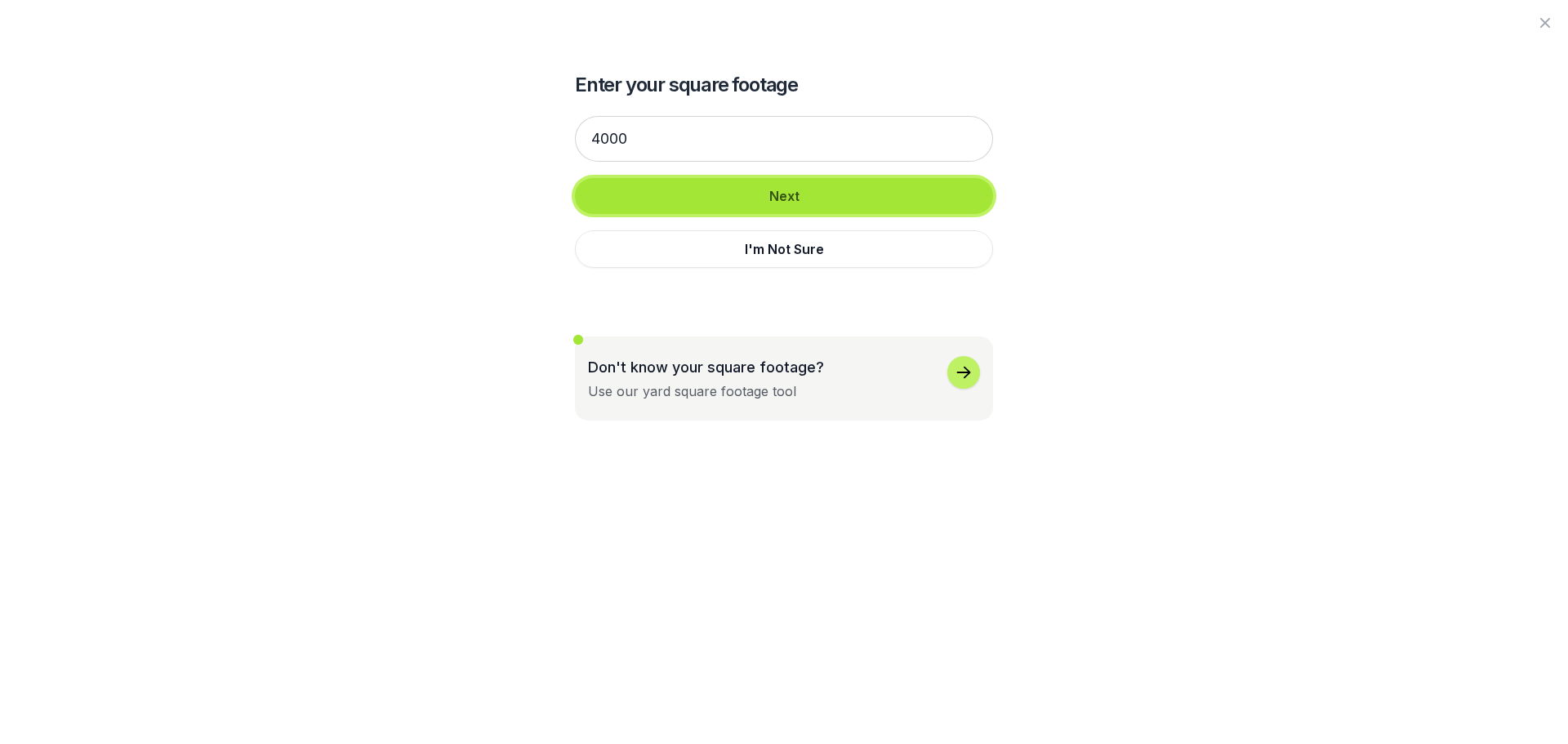
click at [746, 187] on button "Next" at bounding box center [783, 196] width 418 height 36
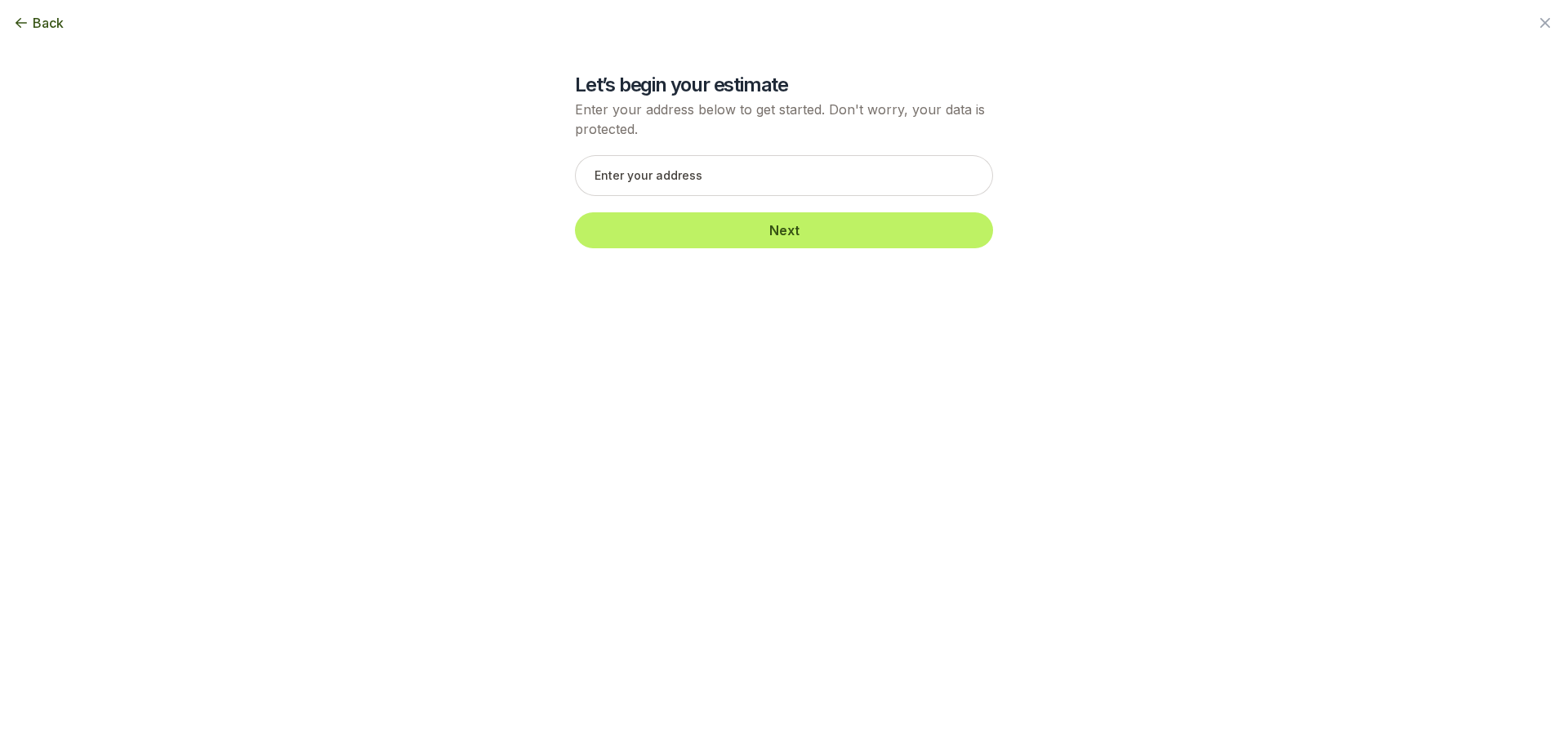
click at [25, 18] on icon "button" at bounding box center [21, 23] width 16 height 16
